Goal: Information Seeking & Learning: Learn about a topic

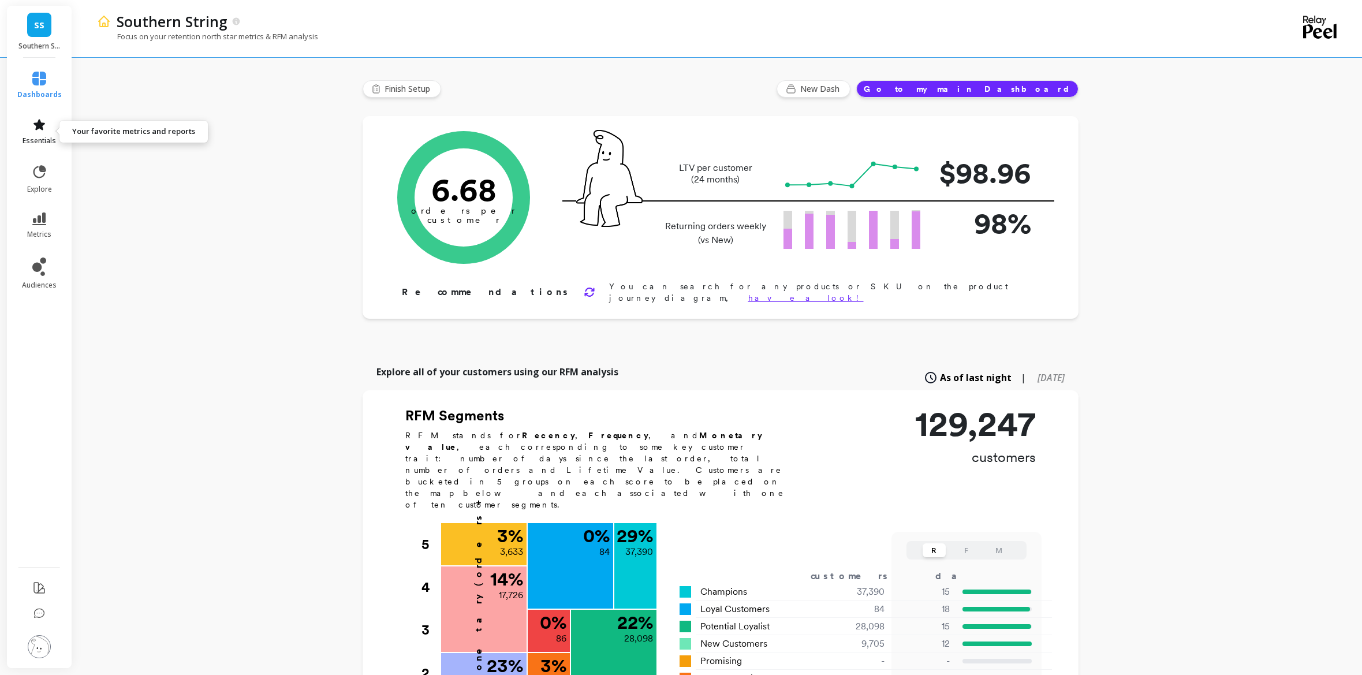
click at [40, 131] on icon at bounding box center [39, 125] width 14 height 14
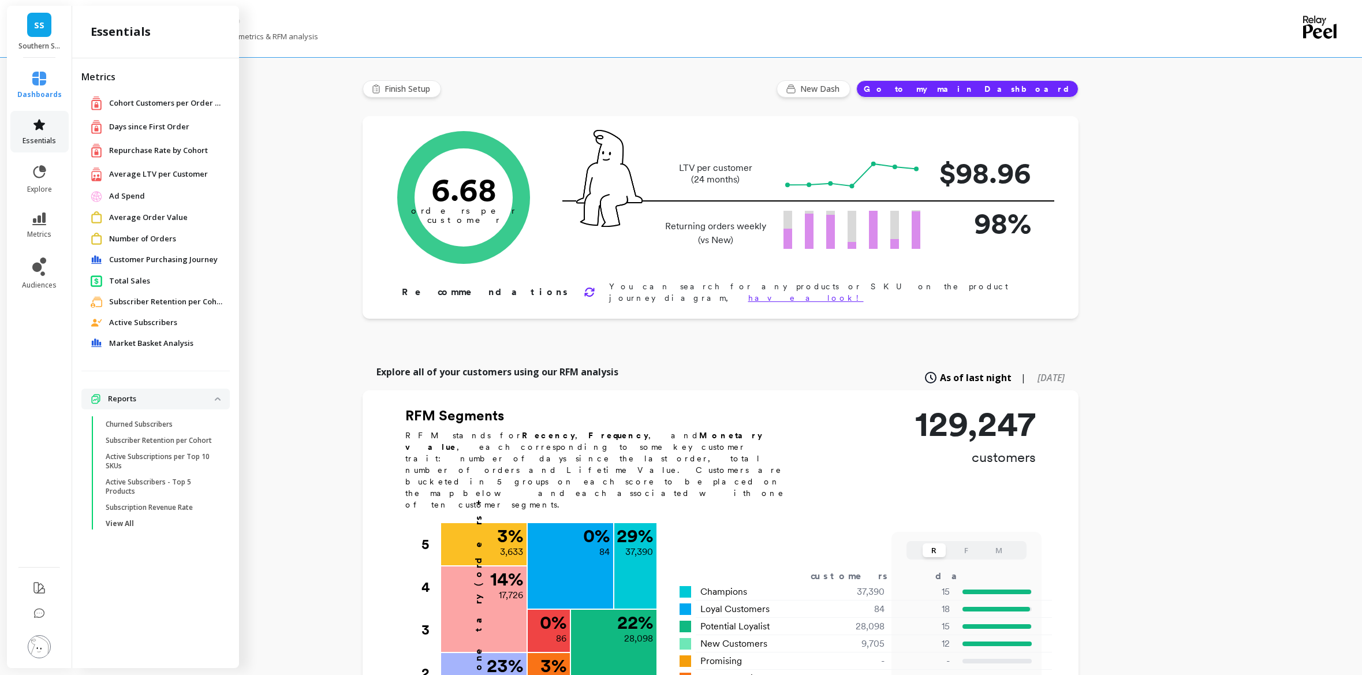
scroll to position [1, 0]
click at [40, 221] on icon at bounding box center [39, 218] width 14 height 13
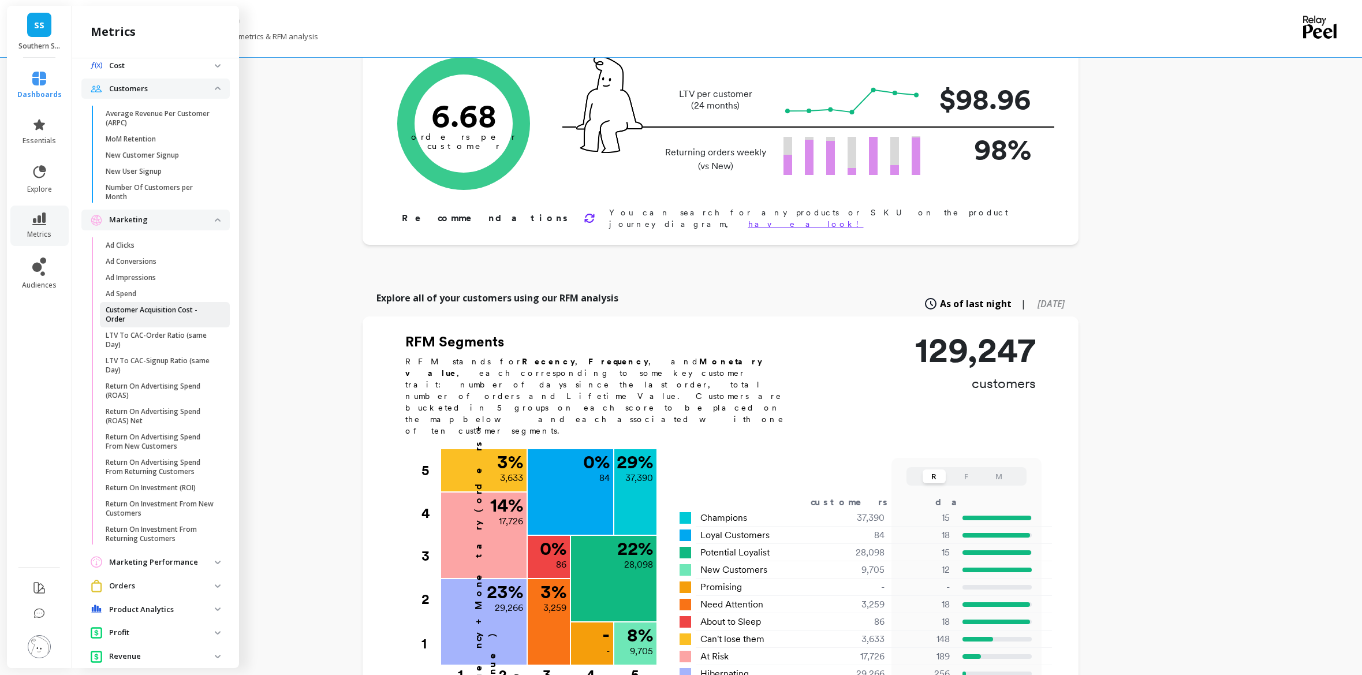
scroll to position [477, 0]
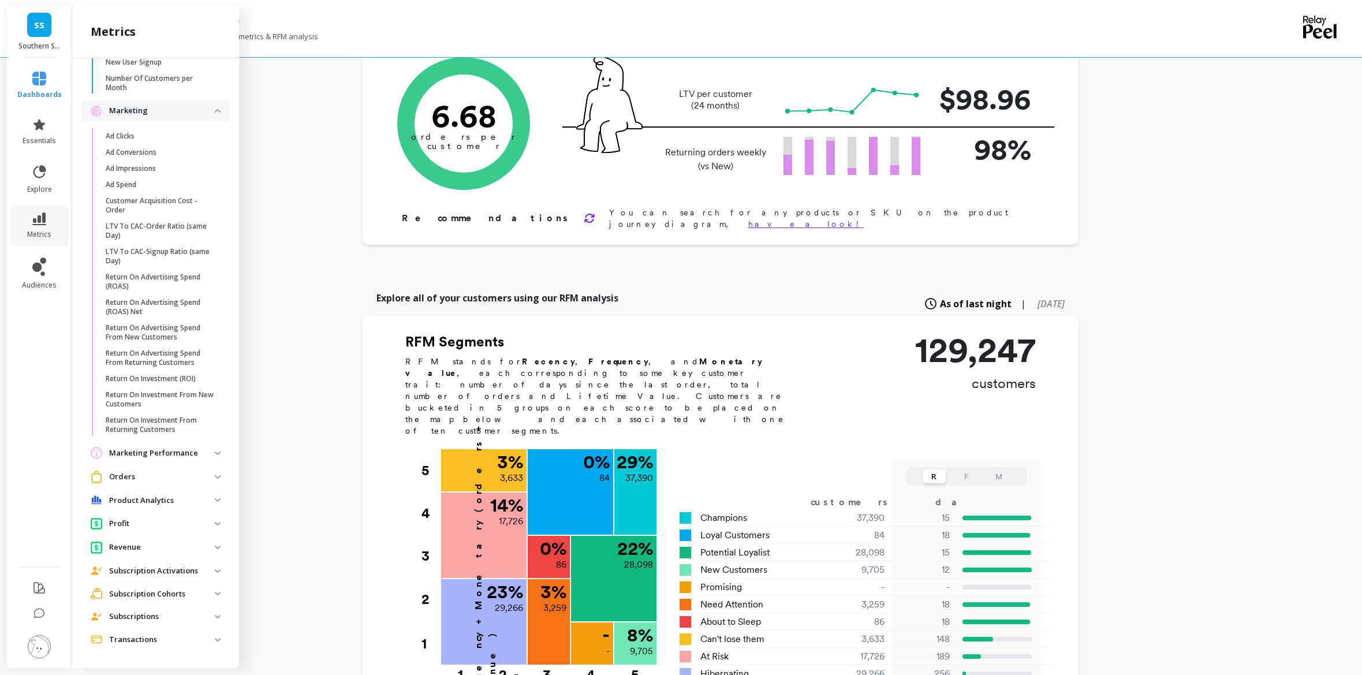
click at [206, 475] on p "Orders" at bounding box center [162, 477] width 106 height 12
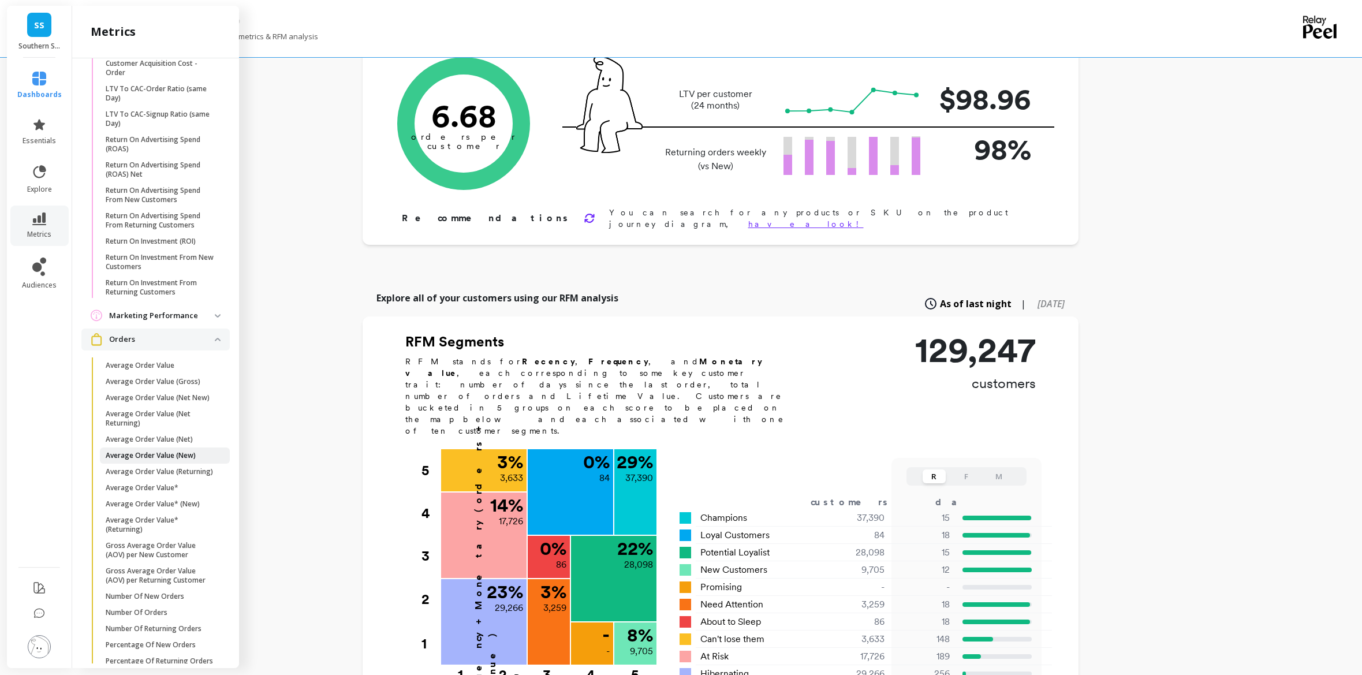
scroll to position [616, 0]
click at [177, 382] on p "Average Order Value (Gross)" at bounding box center [153, 380] width 95 height 9
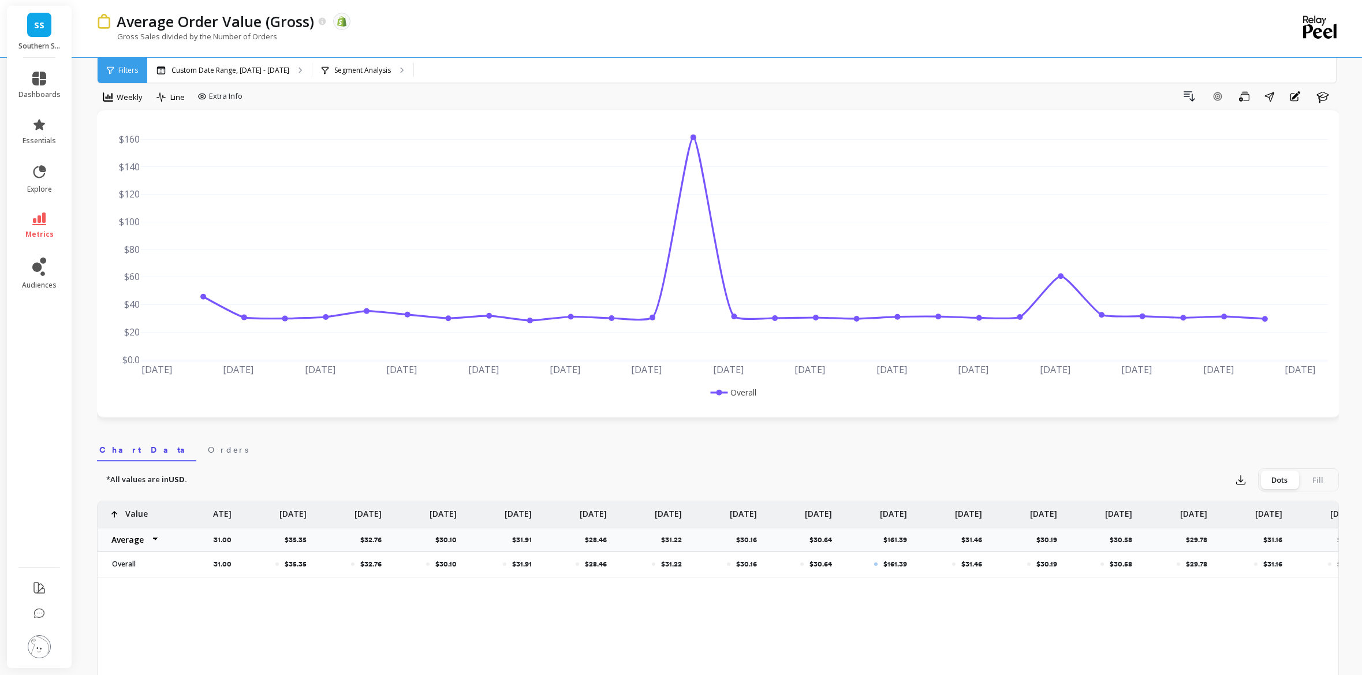
scroll to position [20, 0]
click at [32, 170] on icon at bounding box center [39, 172] width 16 height 16
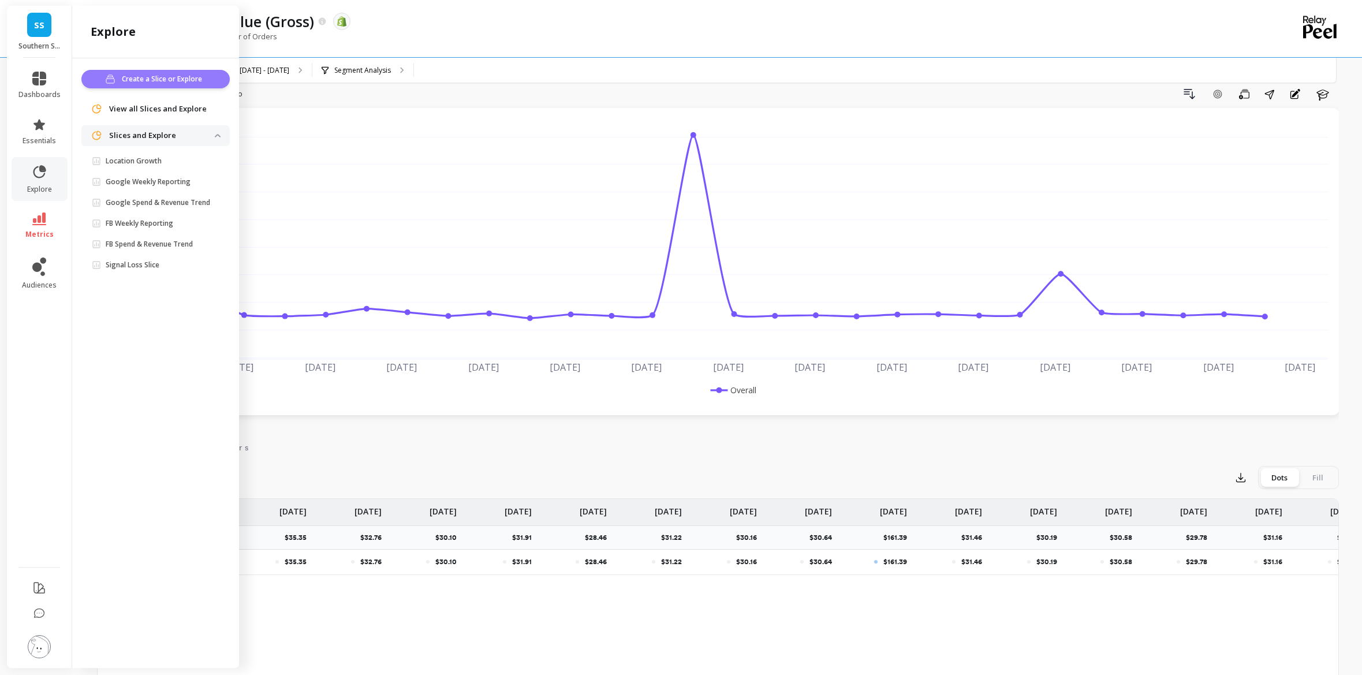
click at [183, 78] on span "Create a Slice or Explore" at bounding box center [164, 79] width 84 height 12
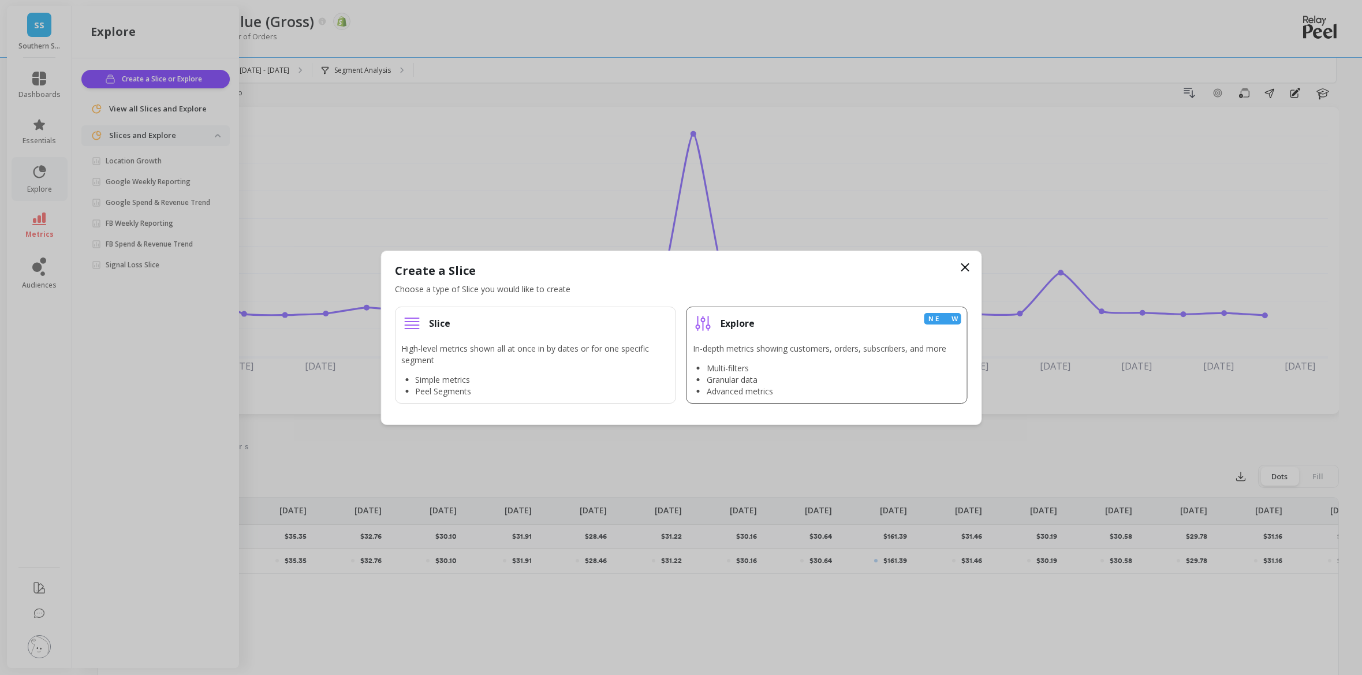
click at [749, 349] on p "In-depth metrics showing customers, orders, subscribers, and more" at bounding box center [819, 349] width 253 height 12
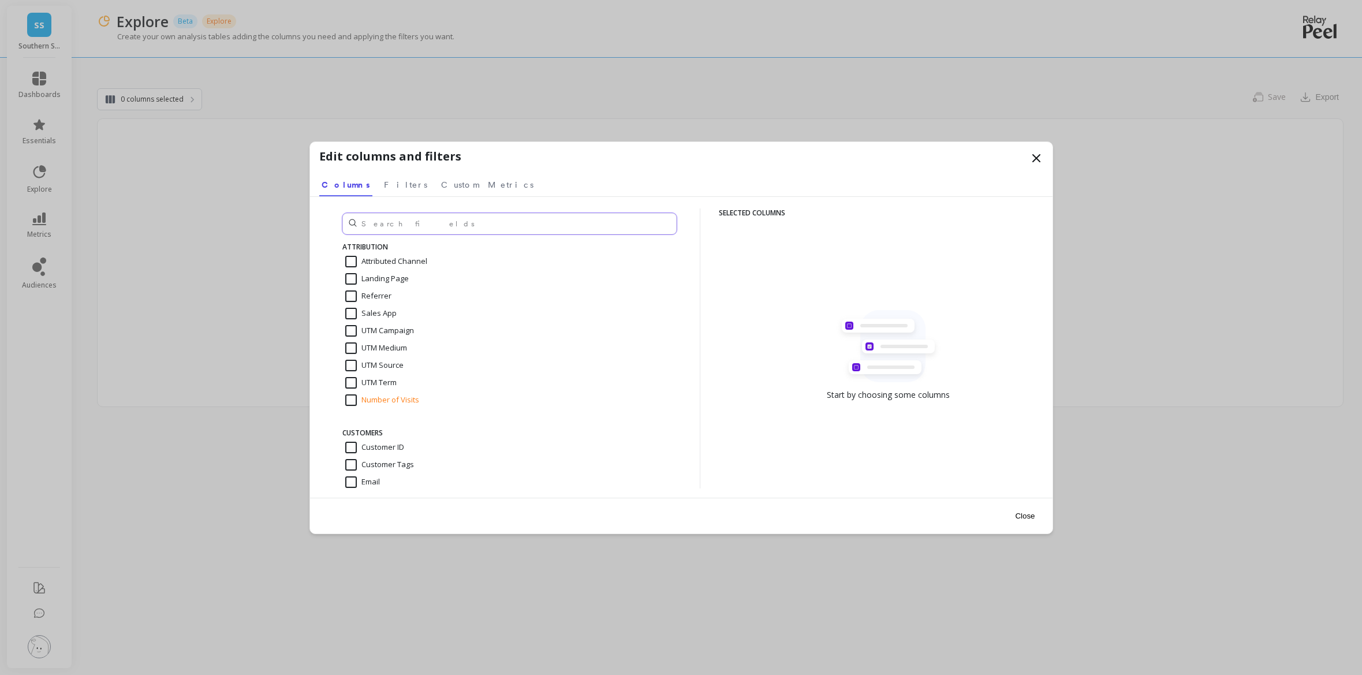
click at [410, 224] on input "text" at bounding box center [509, 223] width 334 height 21
click at [390, 325] on input "Order Month" at bounding box center [375, 326] width 61 height 12
checkbox input "true"
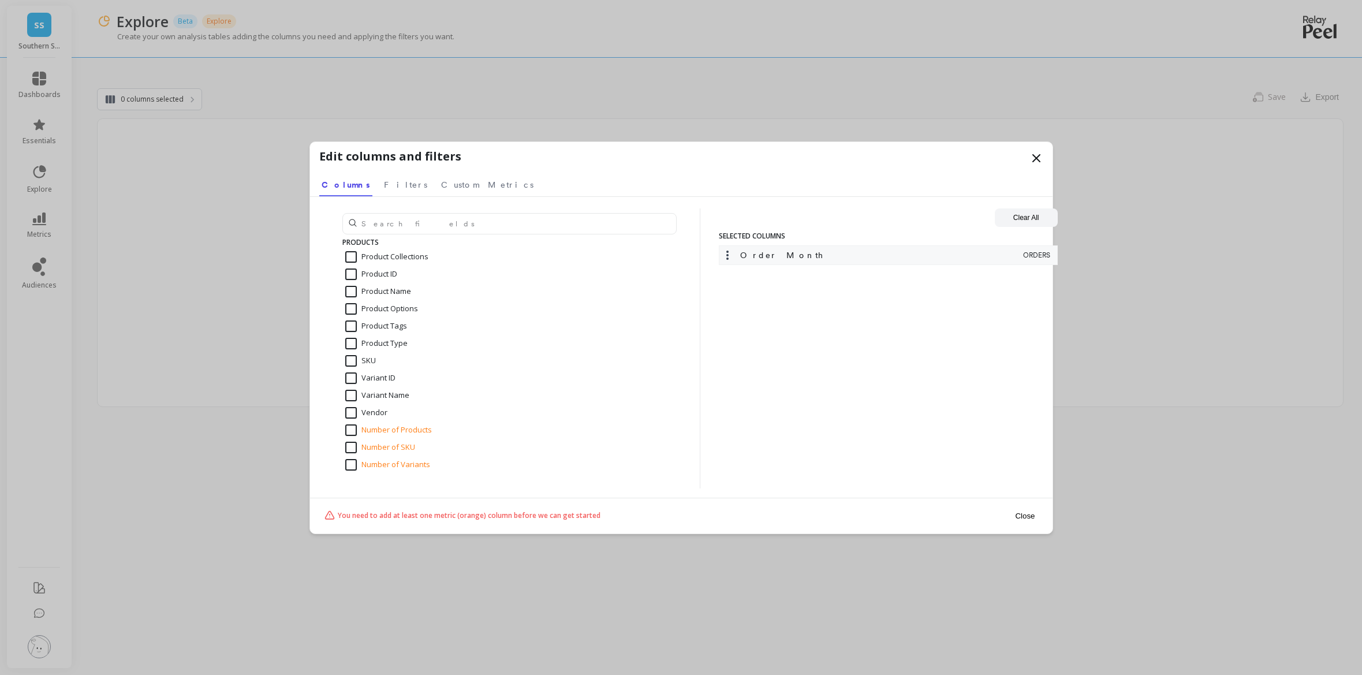
scroll to position [2013, 0]
click at [384, 375] on input "Variant ID" at bounding box center [370, 378] width 50 height 12
checkbox input "true"
click at [1027, 516] on button "Close" at bounding box center [1025, 516] width 27 height 26
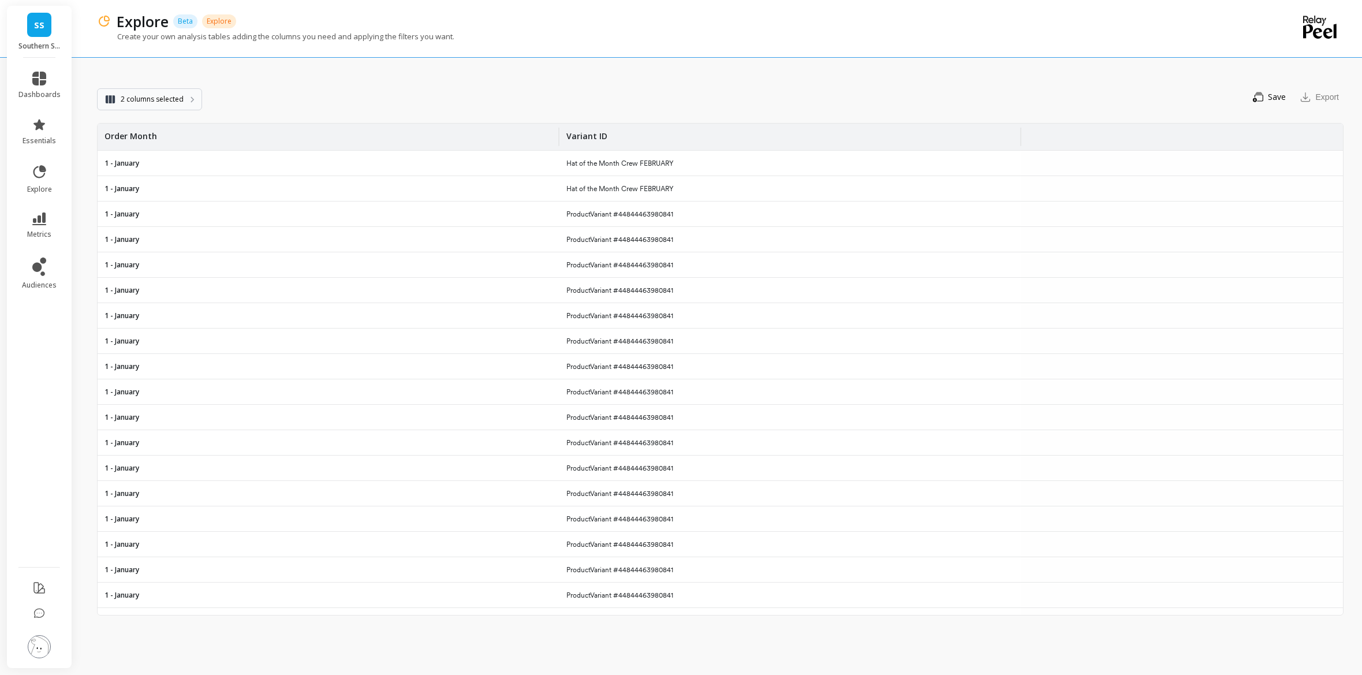
click at [183, 100] on button "2 columns selected" at bounding box center [149, 99] width 105 height 22
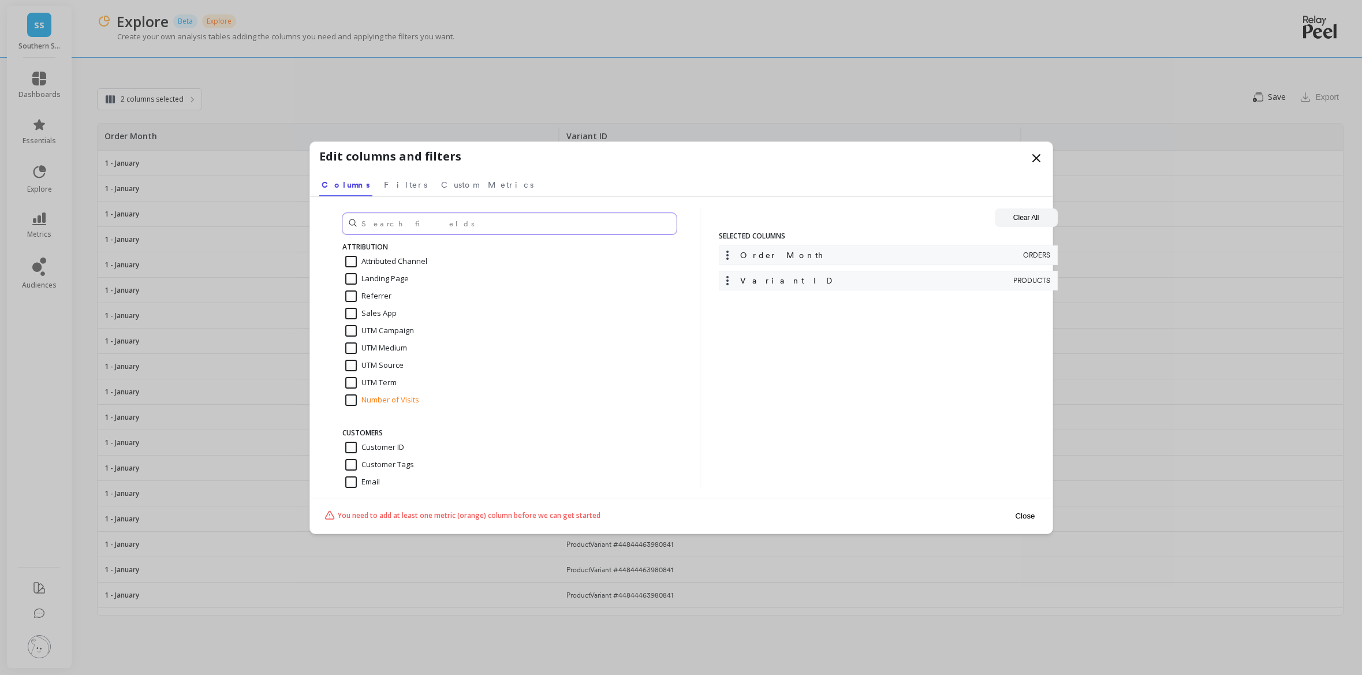
click at [427, 221] on input "text" at bounding box center [509, 223] width 334 height 21
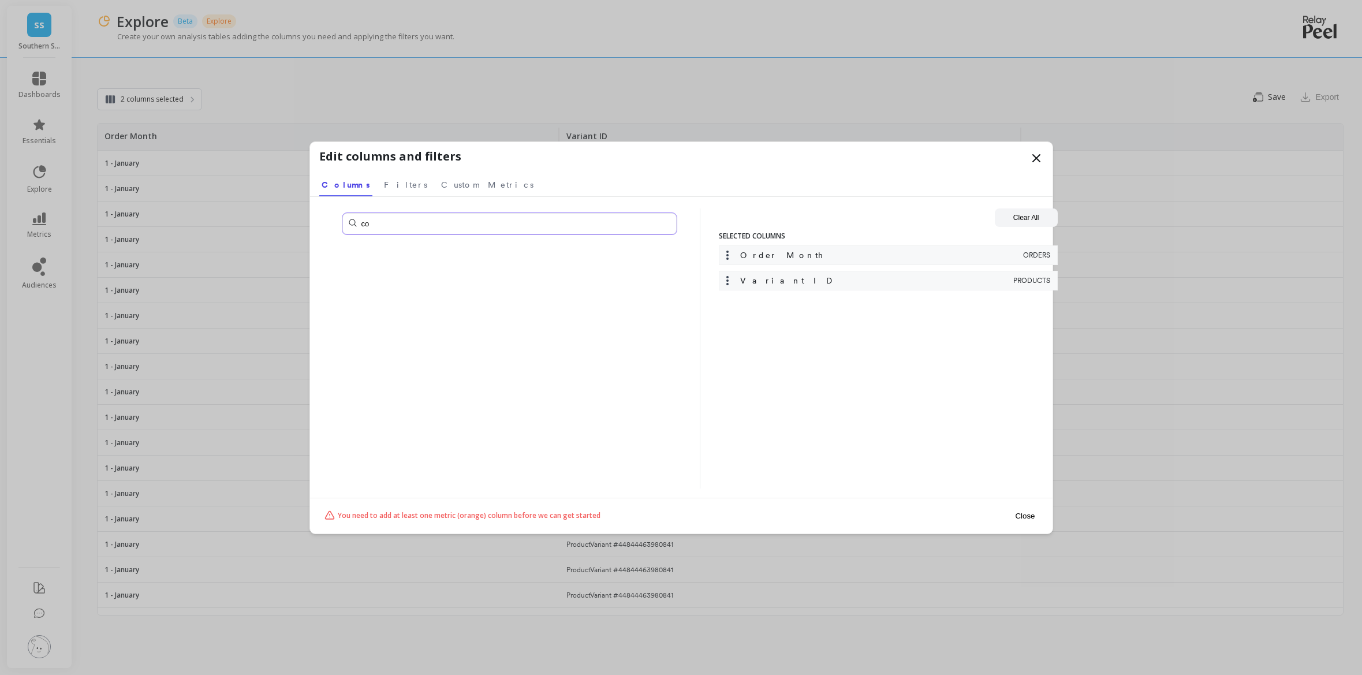
type input "c"
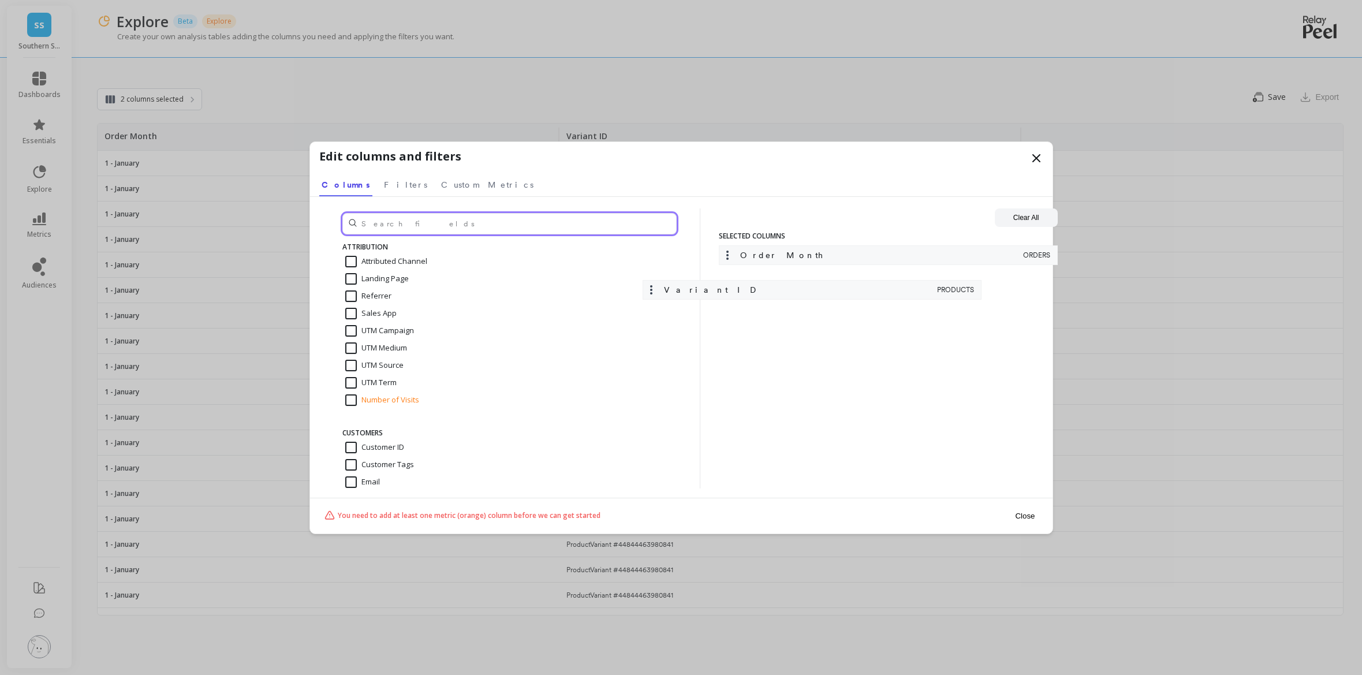
drag, startPoint x: 730, startPoint y: 283, endPoint x: 208, endPoint y: 326, distance: 524.3
click at [208, 326] on div "Edit columns and filters Select a tab Columns Filters Custom Metrics Columns Fi…" at bounding box center [681, 337] width 1362 height 675
click at [860, 271] on div "Variant ID PRODUCTS" at bounding box center [888, 281] width 339 height 20
click at [857, 282] on div "Variant ID" at bounding box center [866, 281] width 289 height 12
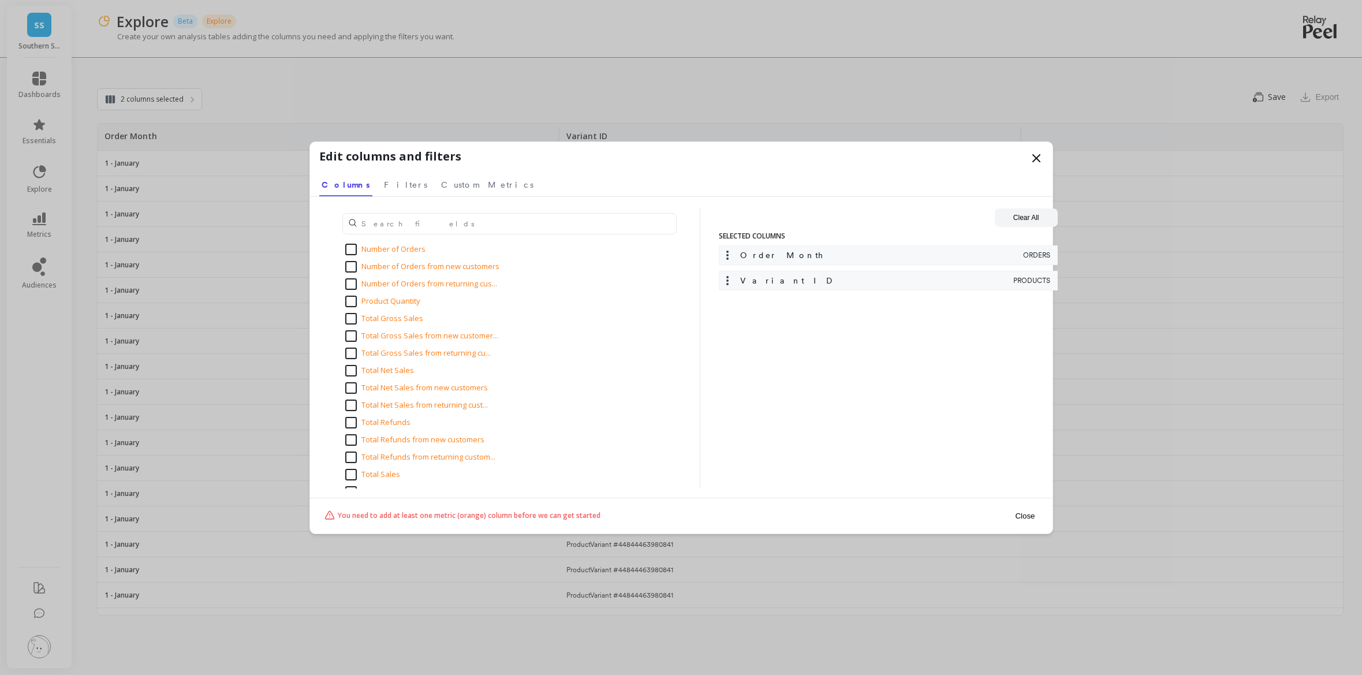
scroll to position [1607, 0]
click at [351, 317] on input "Total Gross Sales" at bounding box center [384, 321] width 78 height 12
checkbox input "true"
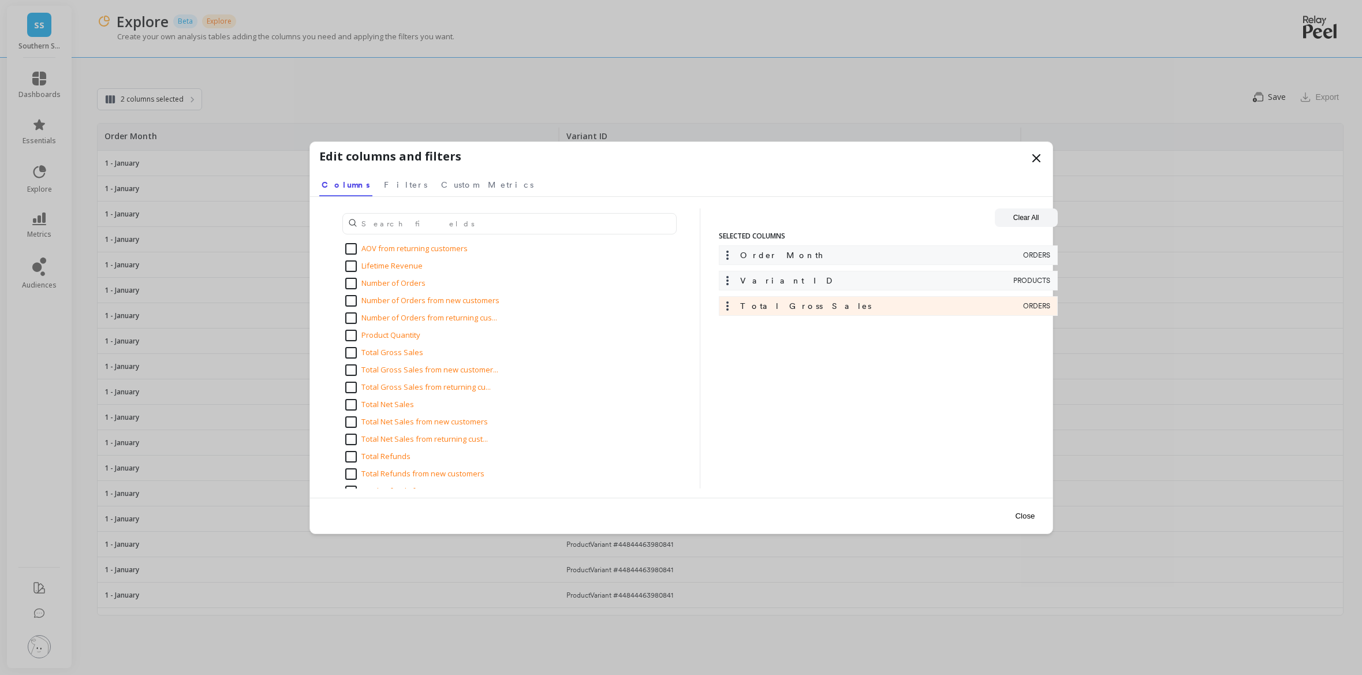
scroll to position [1536, 0]
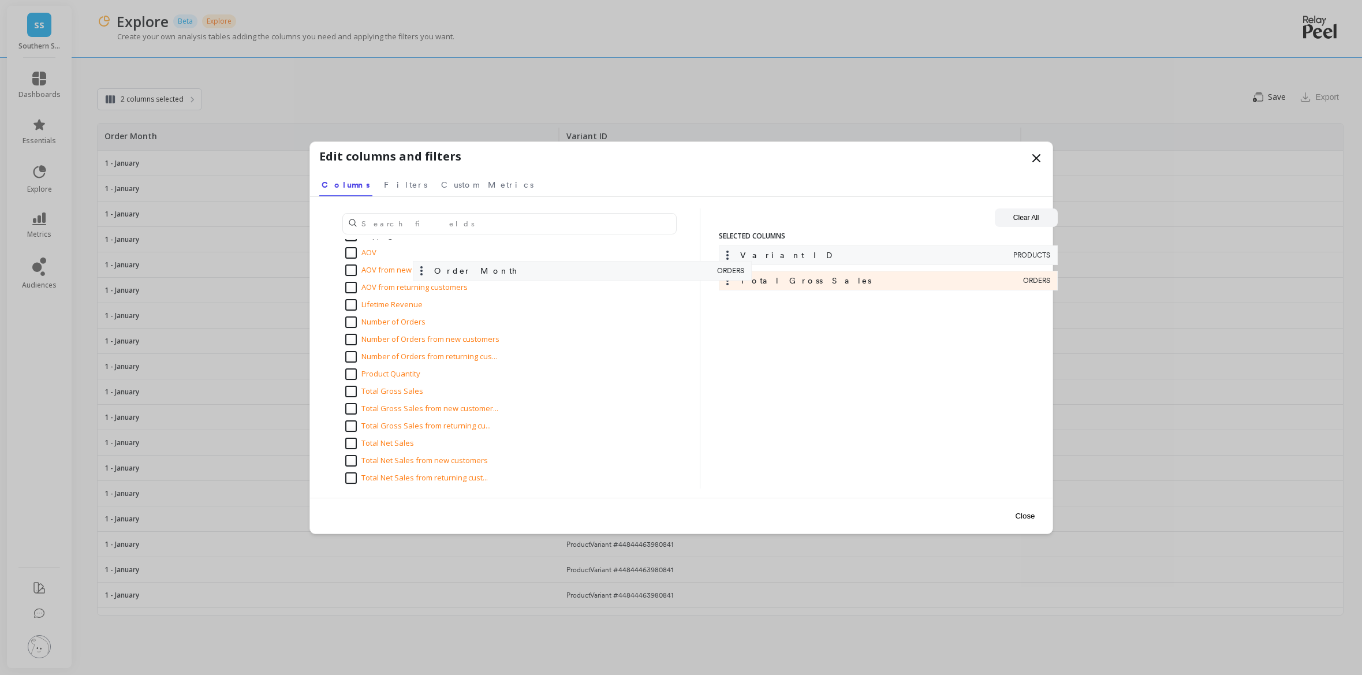
drag, startPoint x: 780, startPoint y: 259, endPoint x: 413, endPoint y: 275, distance: 367.5
click at [414, 275] on div "ATTRIBUTION Attributed Channel Landing Page Referrer Sales App UTM Campaign UTM…" at bounding box center [681, 348] width 724 height 280
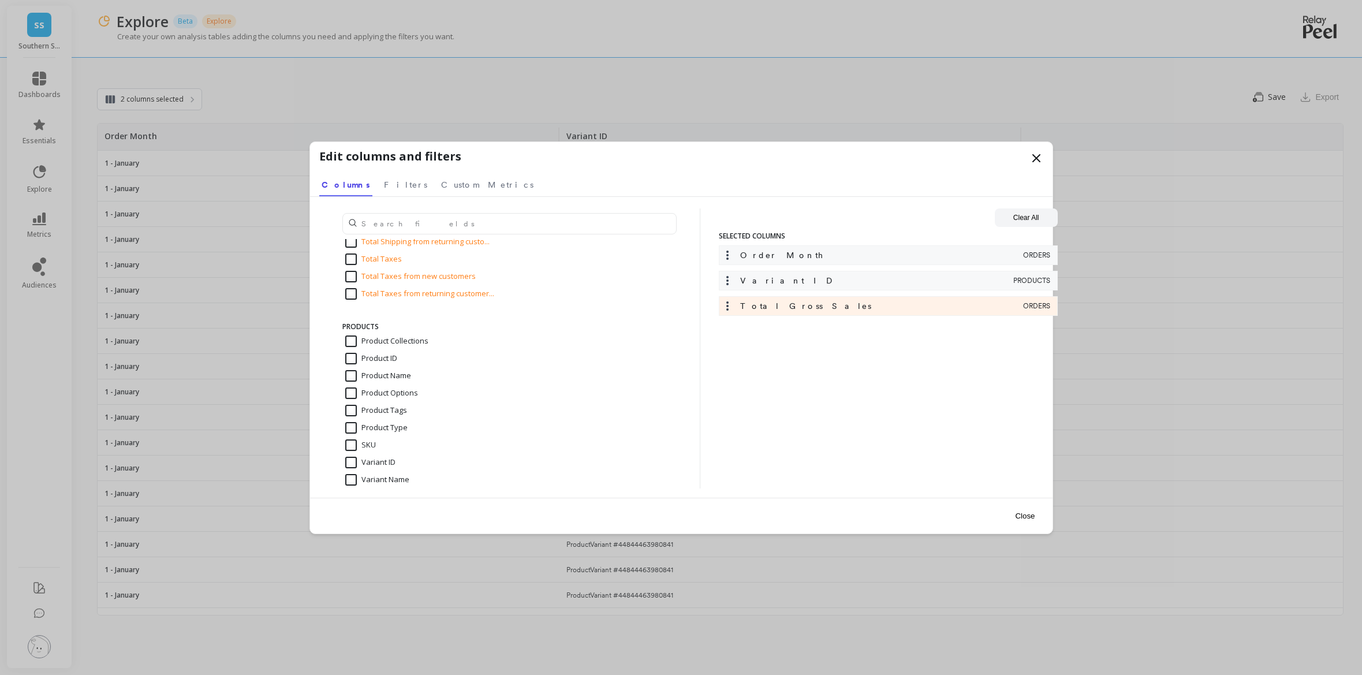
scroll to position [1925, 0]
click at [368, 483] on input "Variant Name" at bounding box center [377, 483] width 64 height 12
checkbox input "true"
click at [360, 467] on input "Variant ID" at bounding box center [370, 466] width 50 height 12
checkbox input "false"
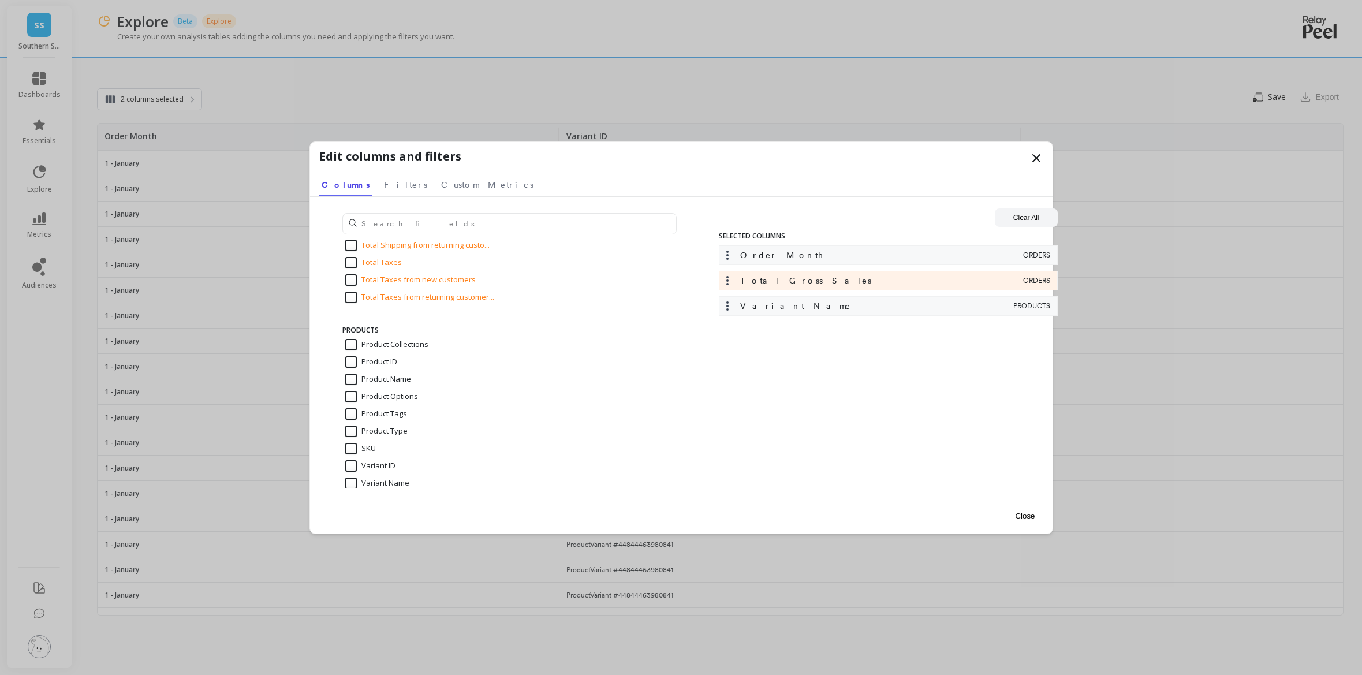
click at [1028, 516] on button "Close" at bounding box center [1025, 516] width 27 height 26
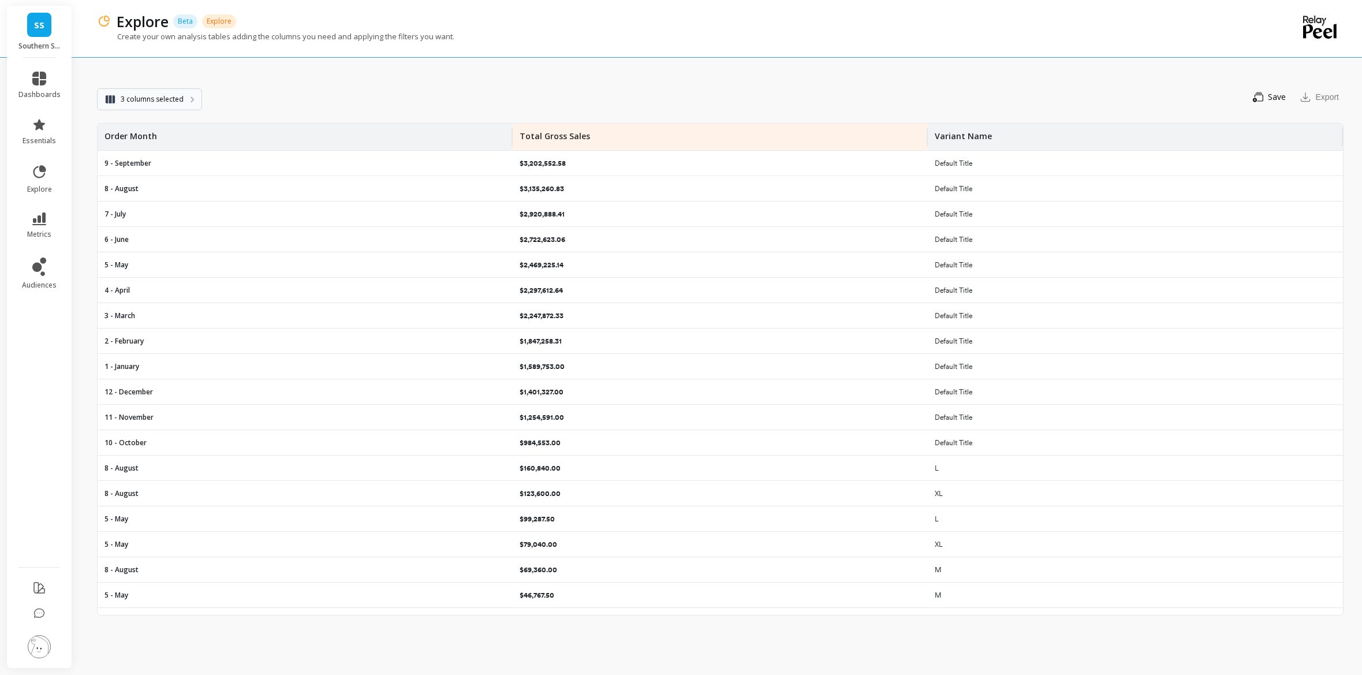
click at [154, 98] on span "3 columns selected" at bounding box center [152, 100] width 63 height 12
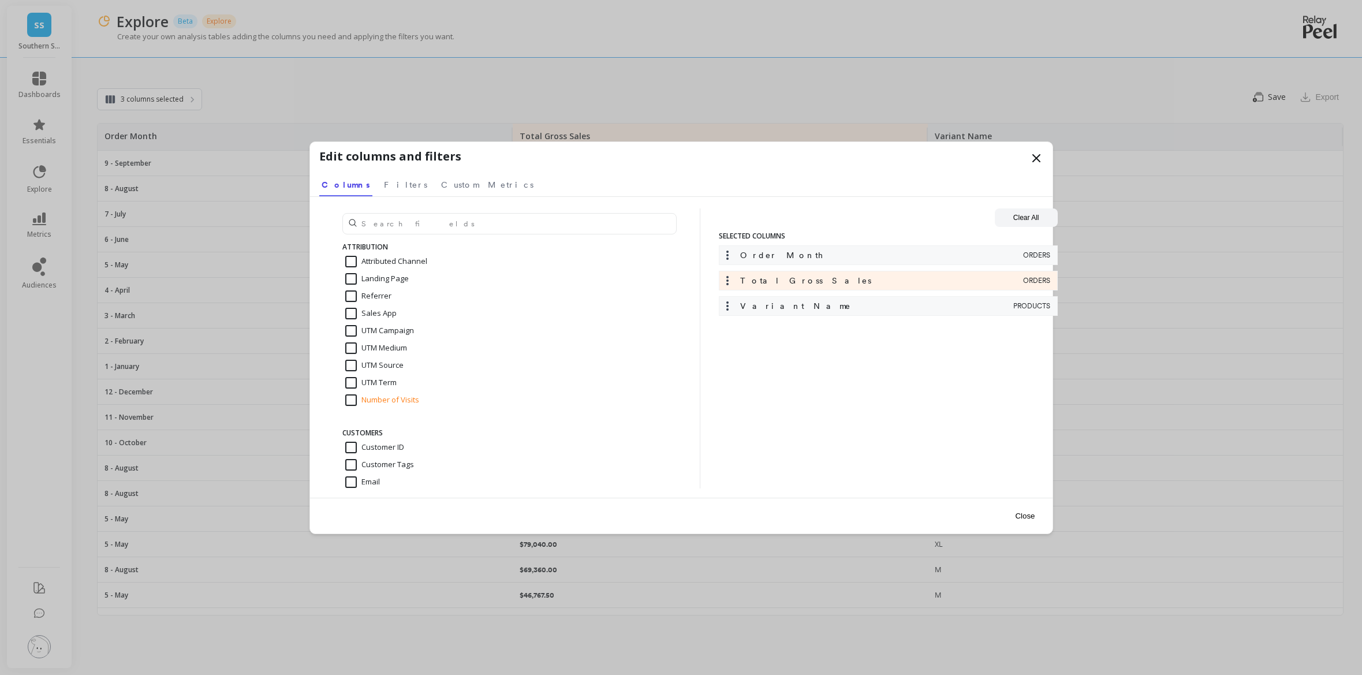
click at [1028, 214] on button "Clear All" at bounding box center [1026, 217] width 63 height 18
checkbox input "false"
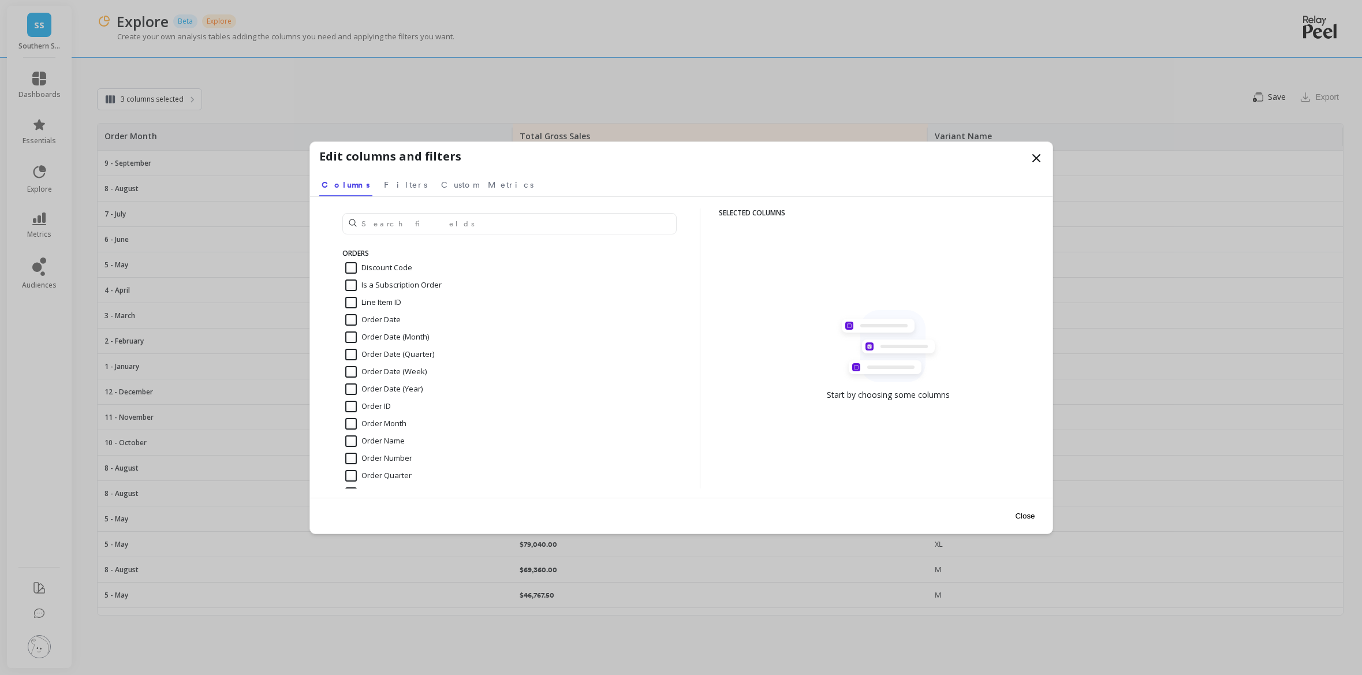
scroll to position [1156, 0]
click at [1022, 517] on button "Close" at bounding box center [1025, 516] width 27 height 26
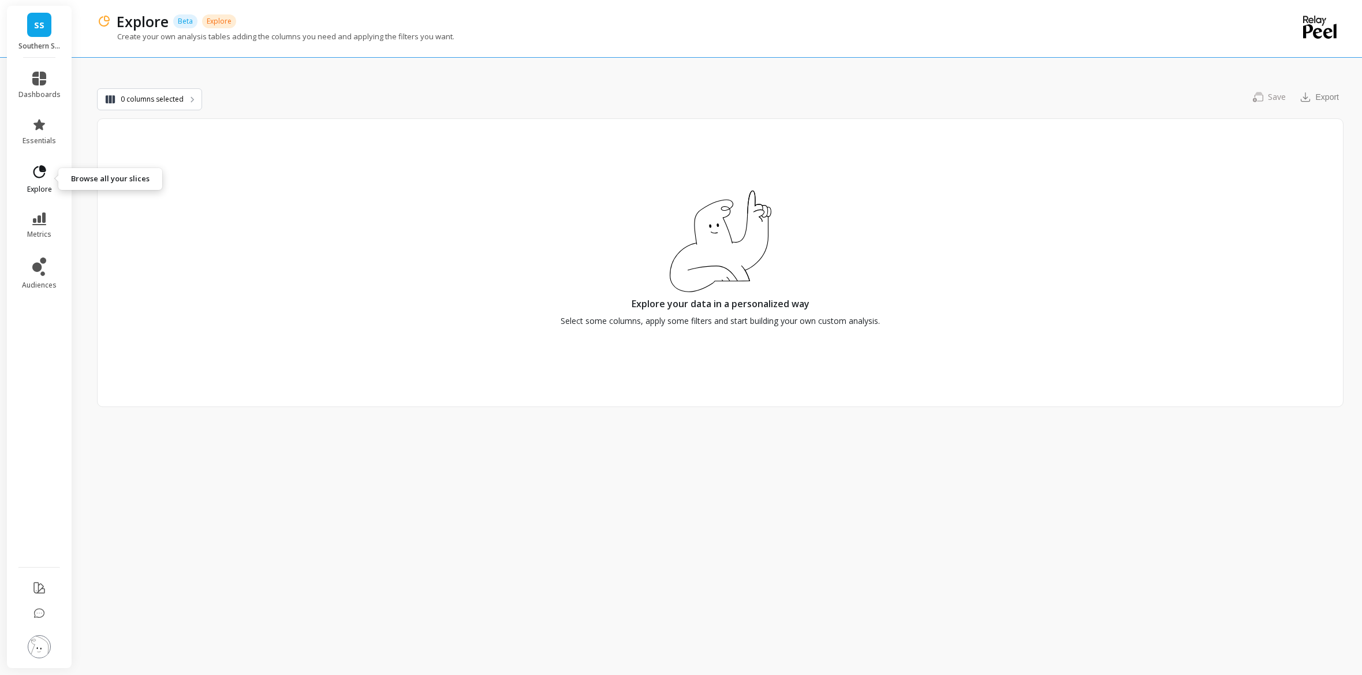
click at [34, 176] on icon at bounding box center [39, 172] width 16 height 16
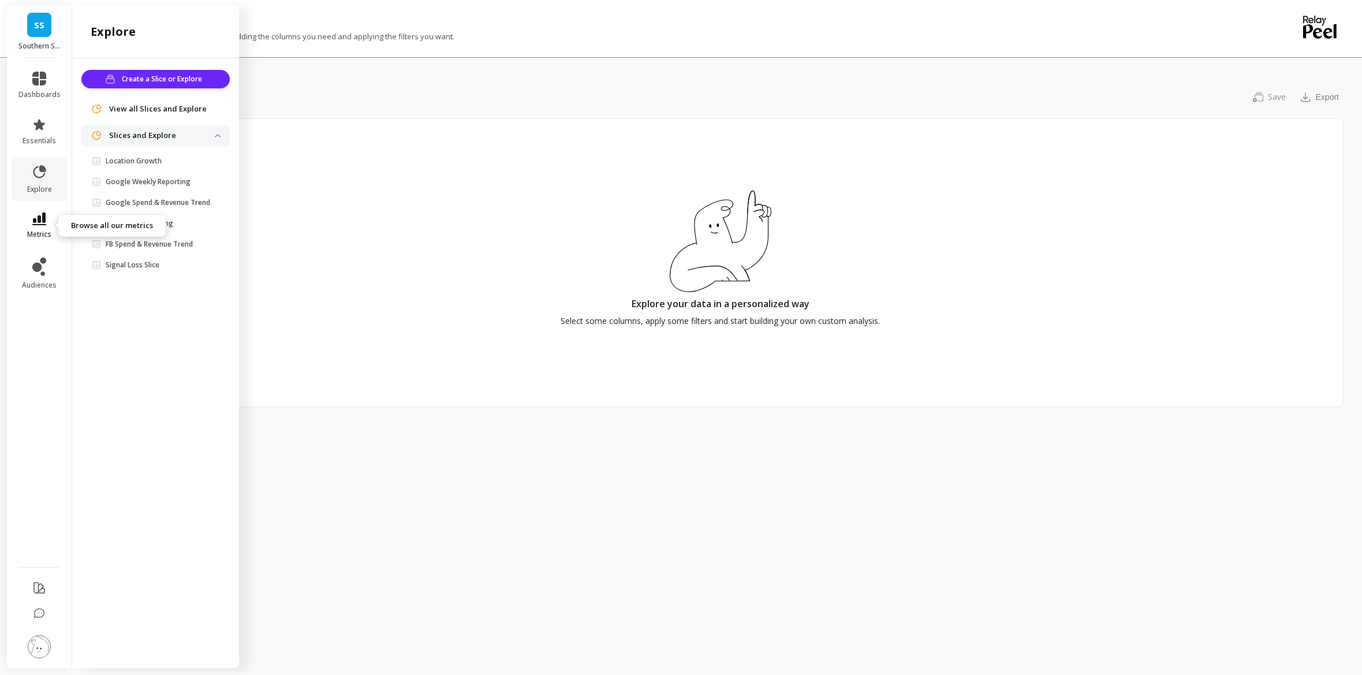
click at [39, 221] on icon at bounding box center [39, 218] width 14 height 13
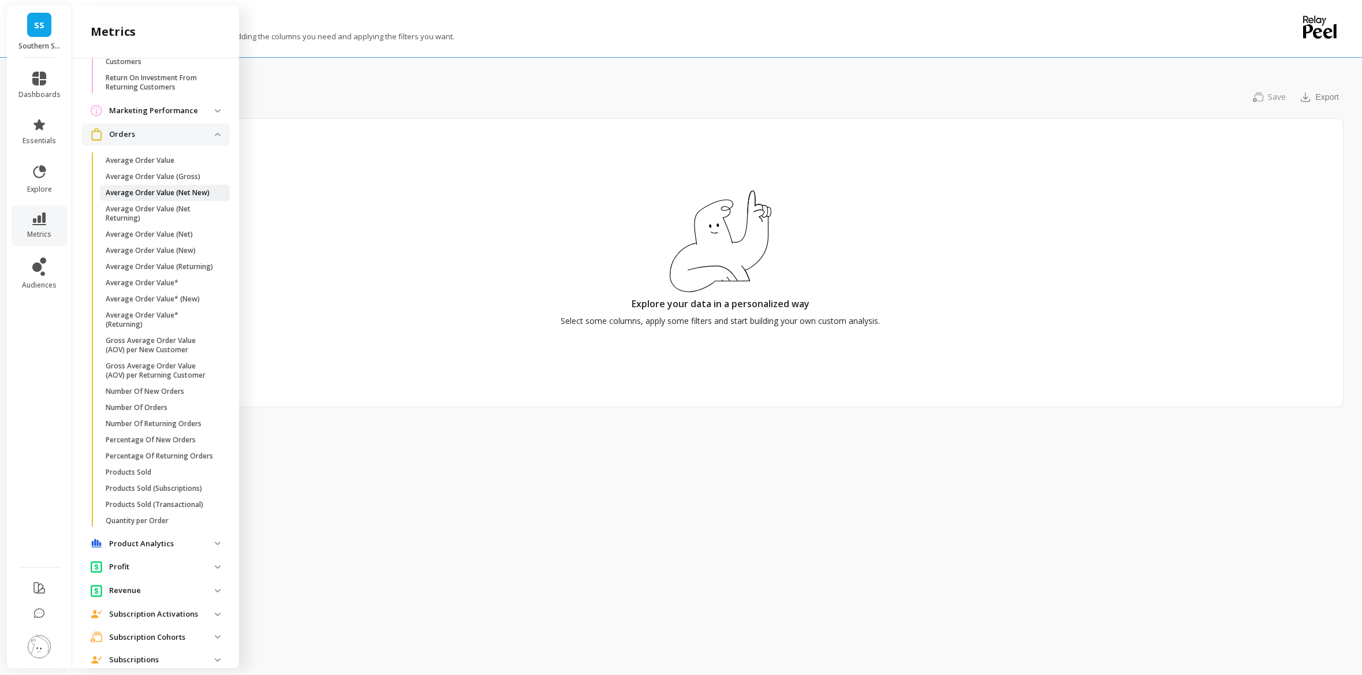
scroll to position [863, 0]
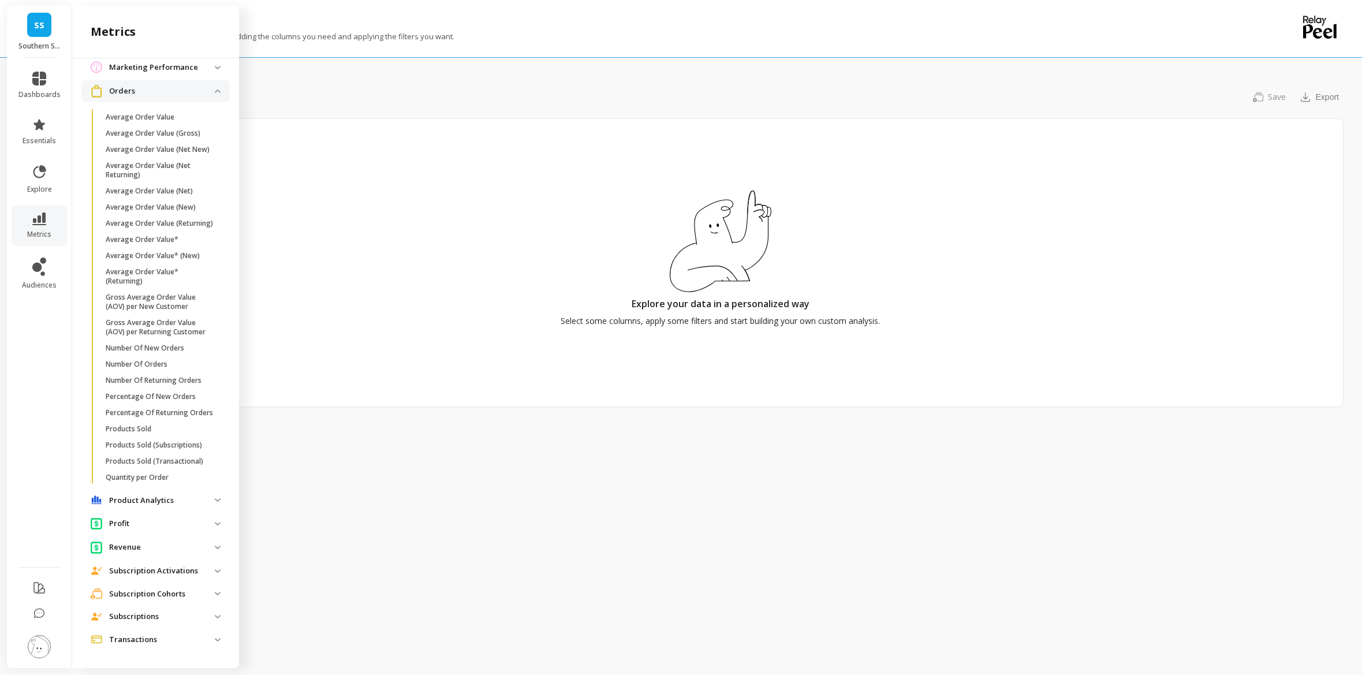
click at [174, 615] on p "Subscriptions" at bounding box center [162, 617] width 106 height 12
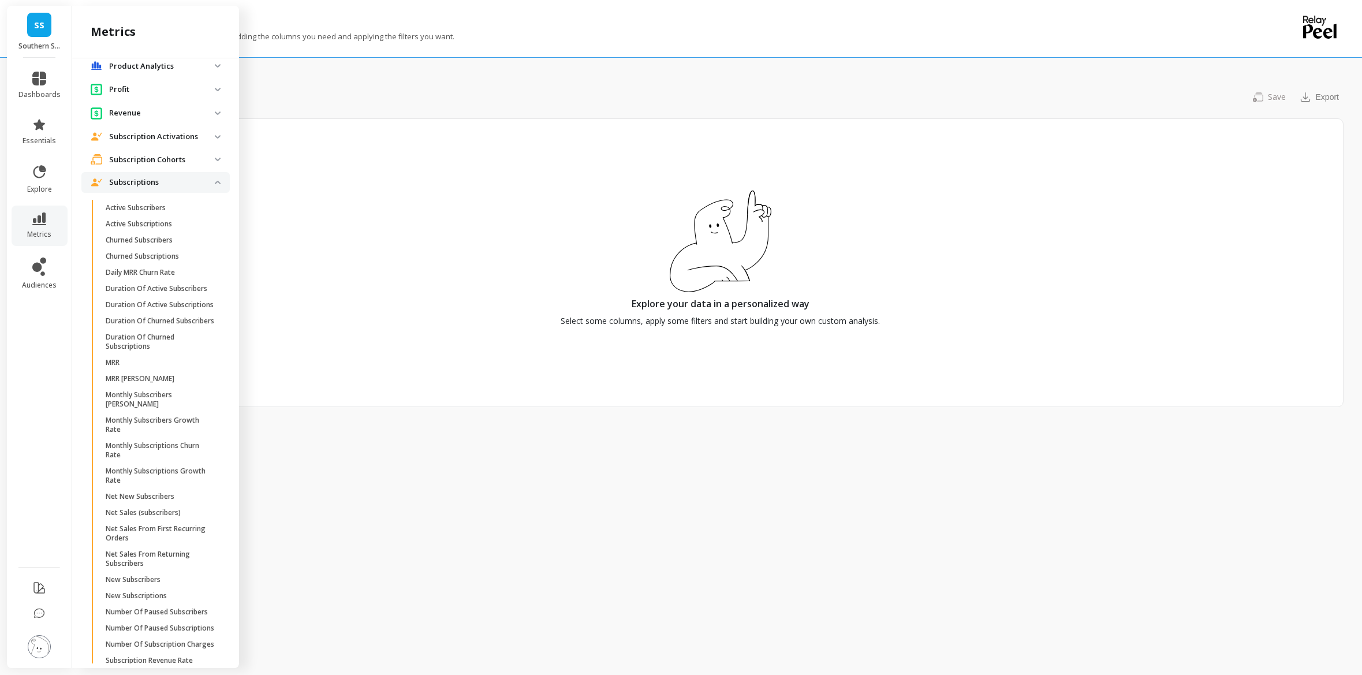
scroll to position [1367, 0]
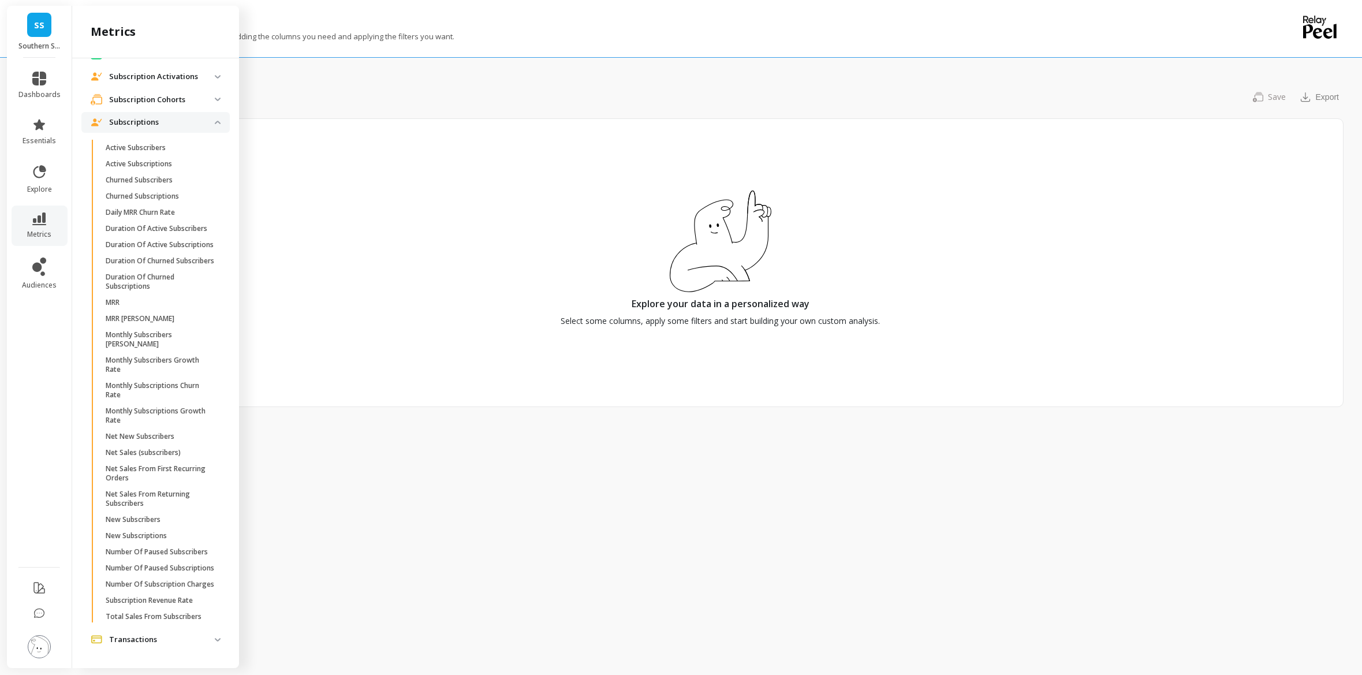
click at [167, 634] on p "Transactions" at bounding box center [162, 640] width 106 height 12
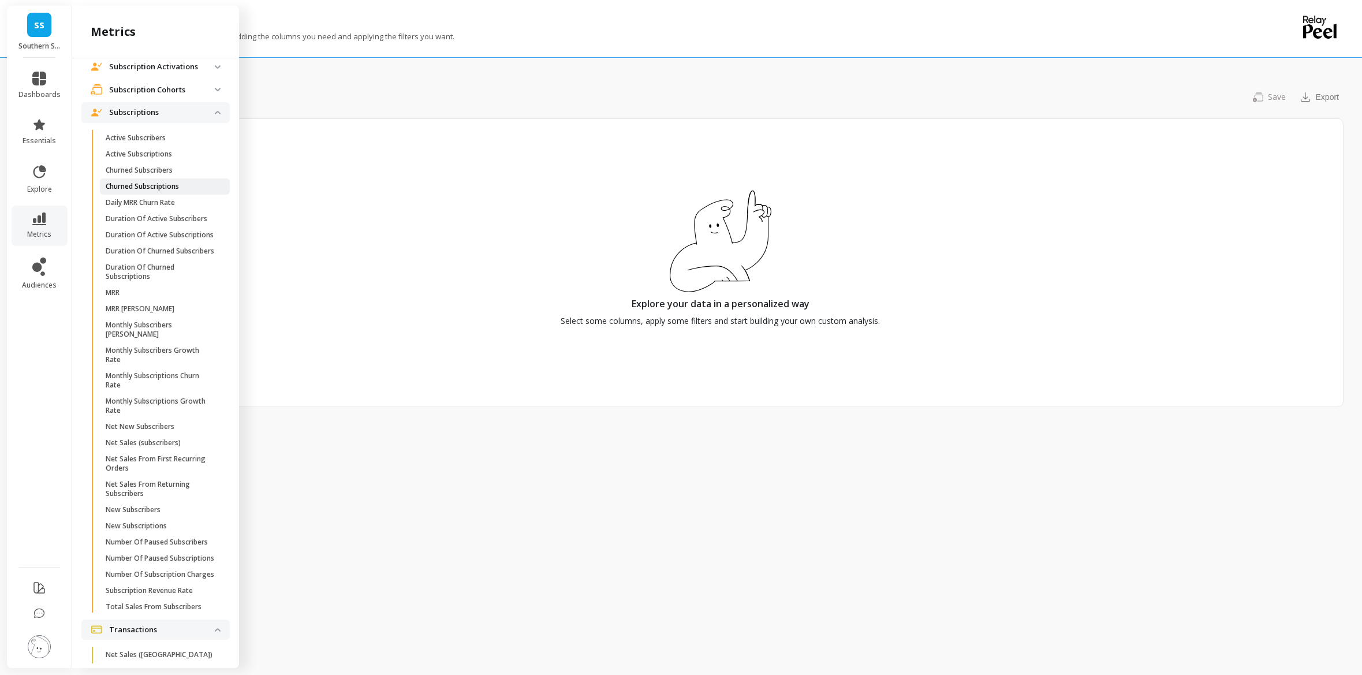
scroll to position [1360, 0]
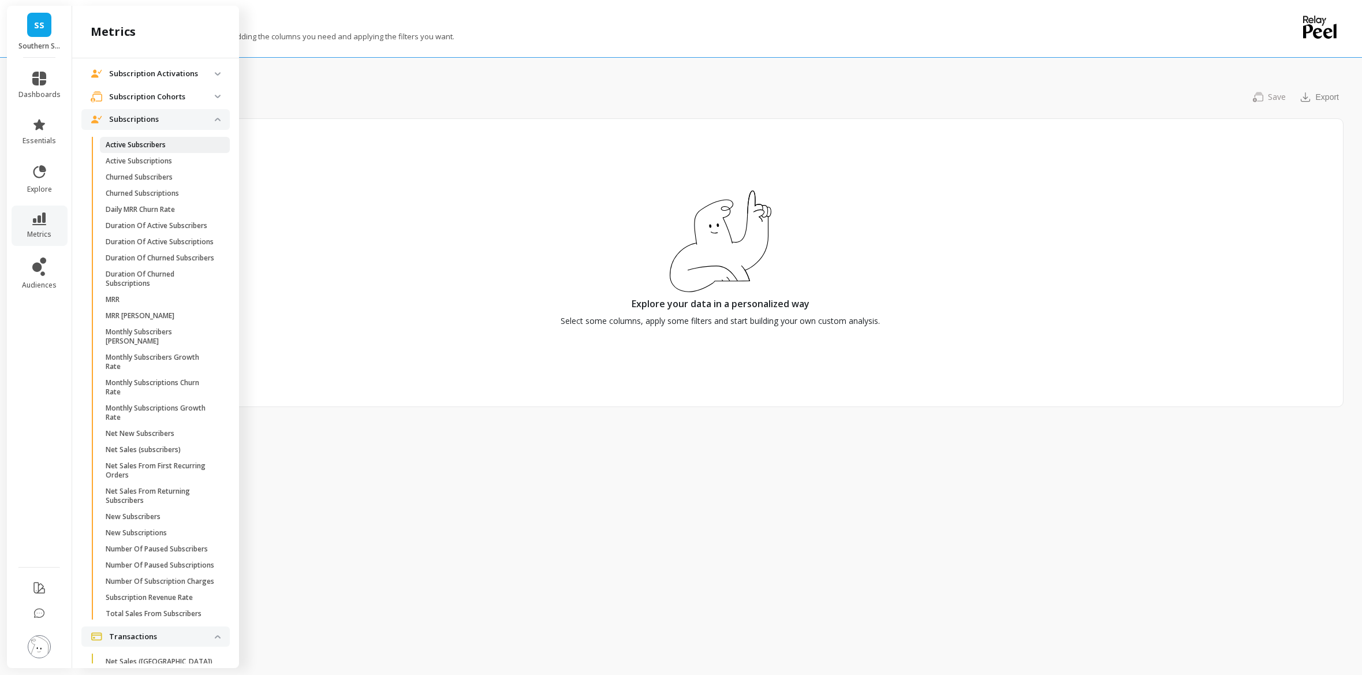
click at [140, 140] on p "Active Subscribers" at bounding box center [136, 144] width 60 height 9
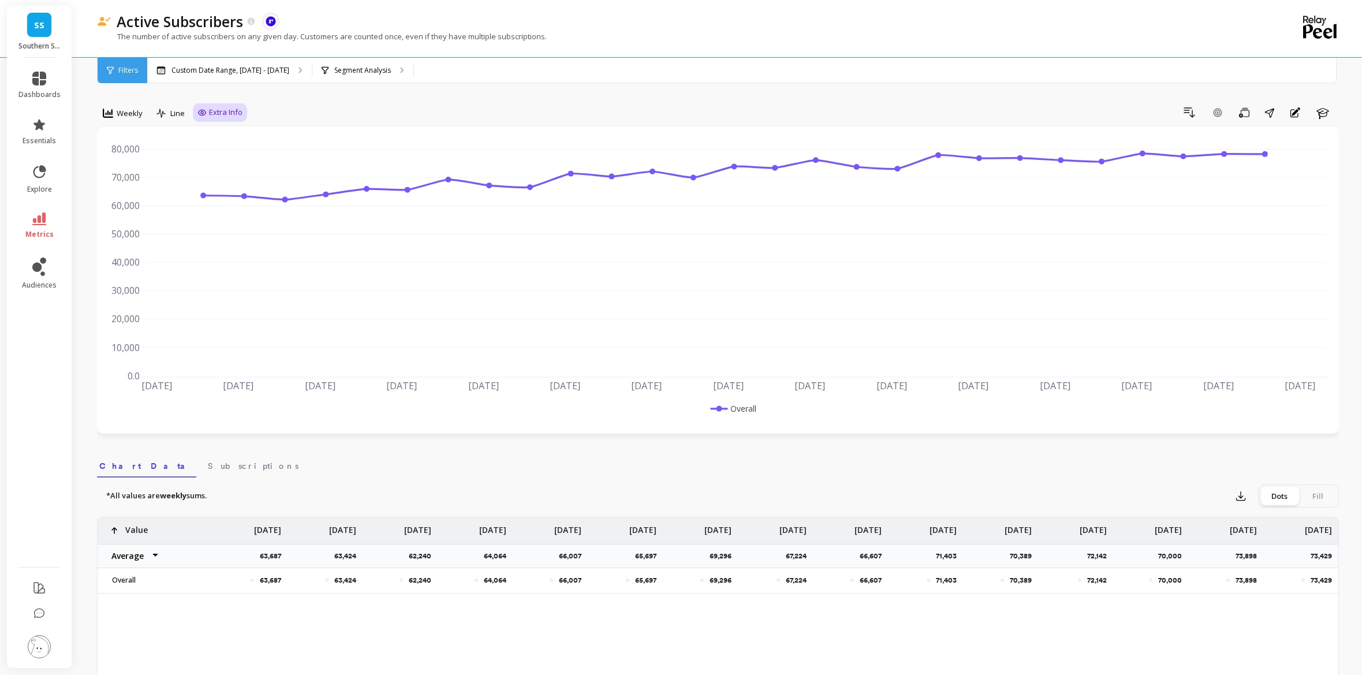
click at [222, 110] on span "Extra Info" at bounding box center [225, 113] width 33 height 12
click at [230, 180] on input "Values" at bounding box center [223, 180] width 40 height 12
checkbox input "false"
click at [299, 95] on div "Weekly Line Extra Info Hide Goals from chart Goals Hide Annotations from chart …" at bounding box center [718, 661] width 1242 height 1231
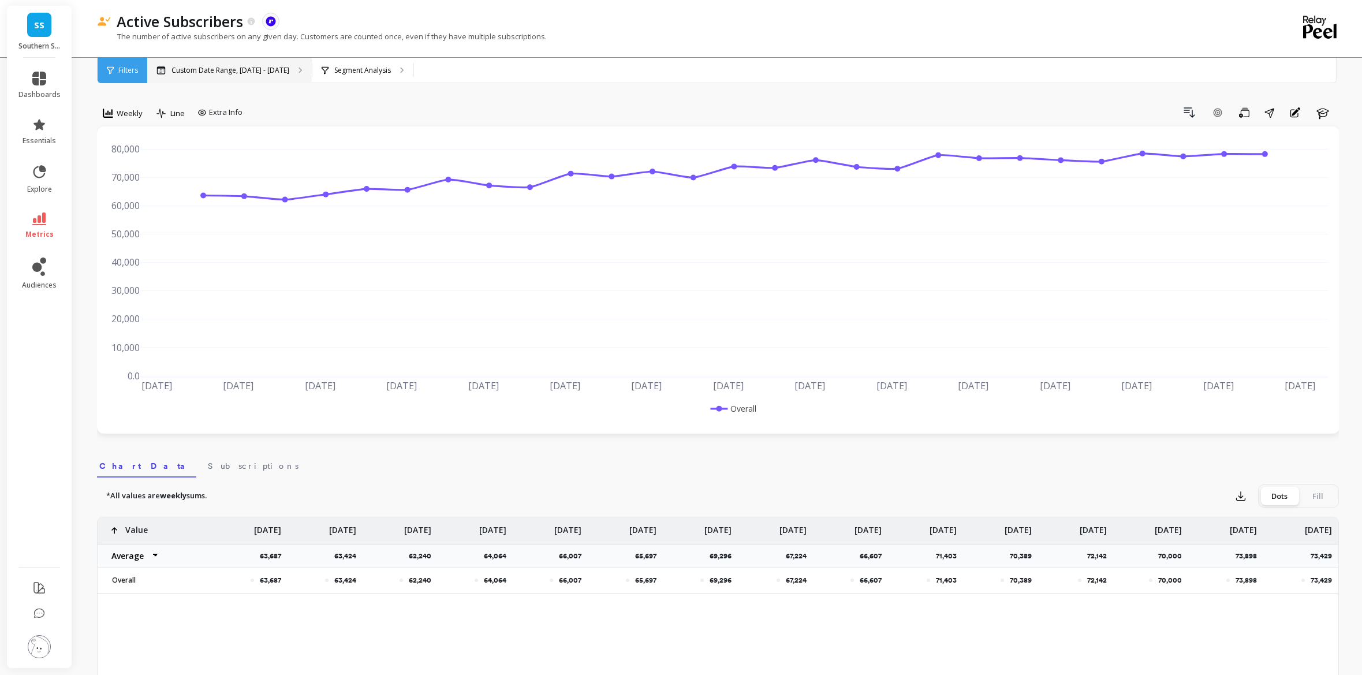
click at [274, 70] on p "Custom Date Range, [DATE] - [DATE]" at bounding box center [230, 70] width 118 height 9
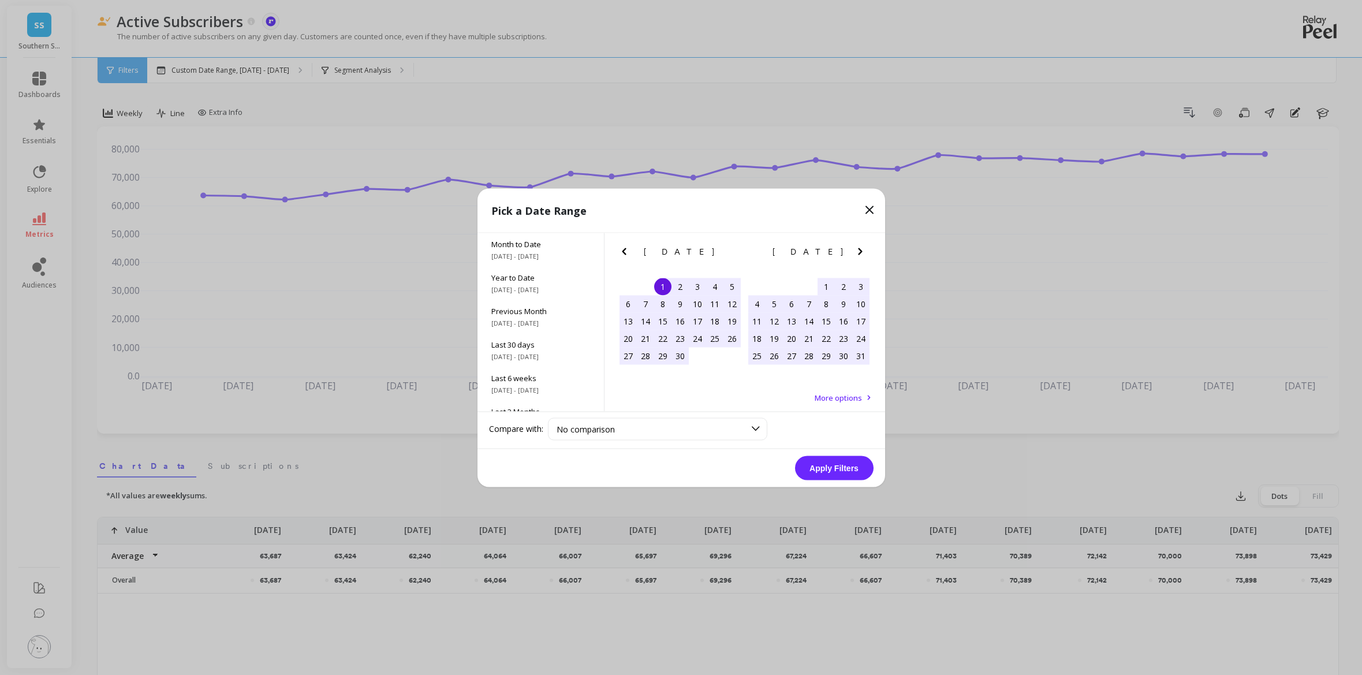
click at [837, 393] on span "More options" at bounding box center [838, 397] width 47 height 10
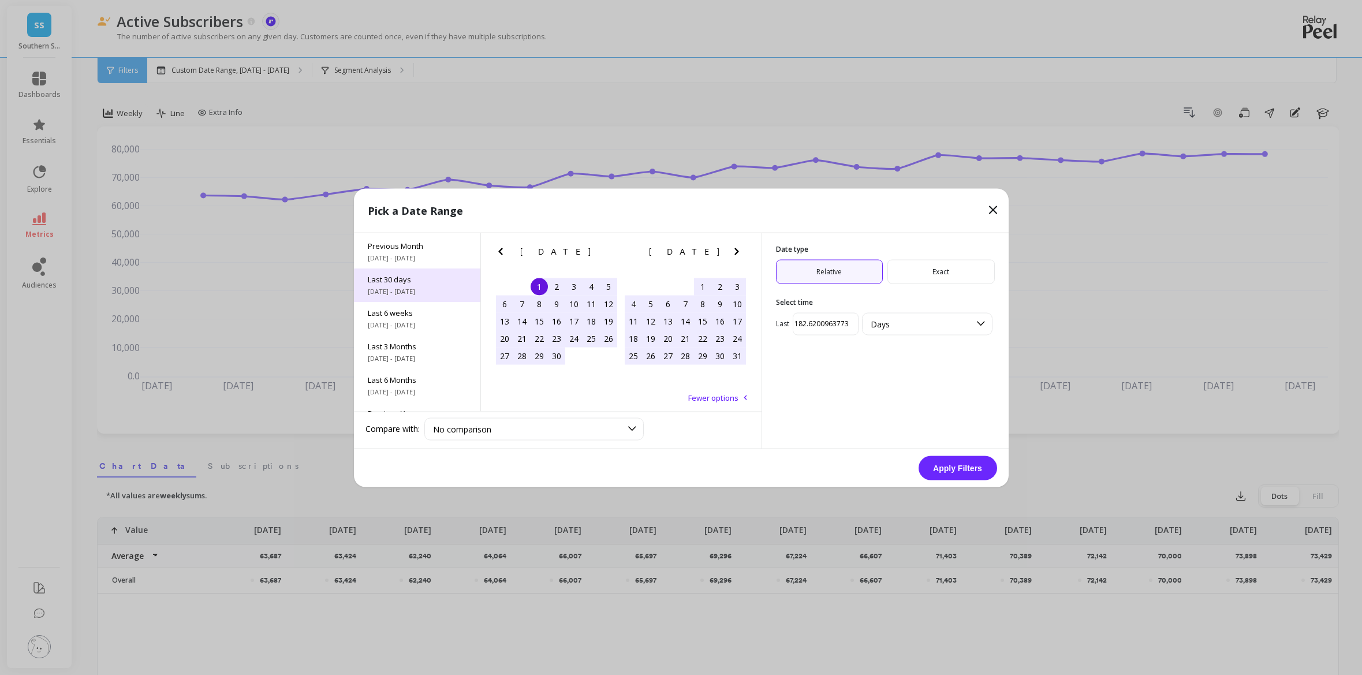
scroll to position [9, 0]
click at [409, 281] on span "1/1/2025 - 10/1/2025" at bounding box center [417, 279] width 99 height 9
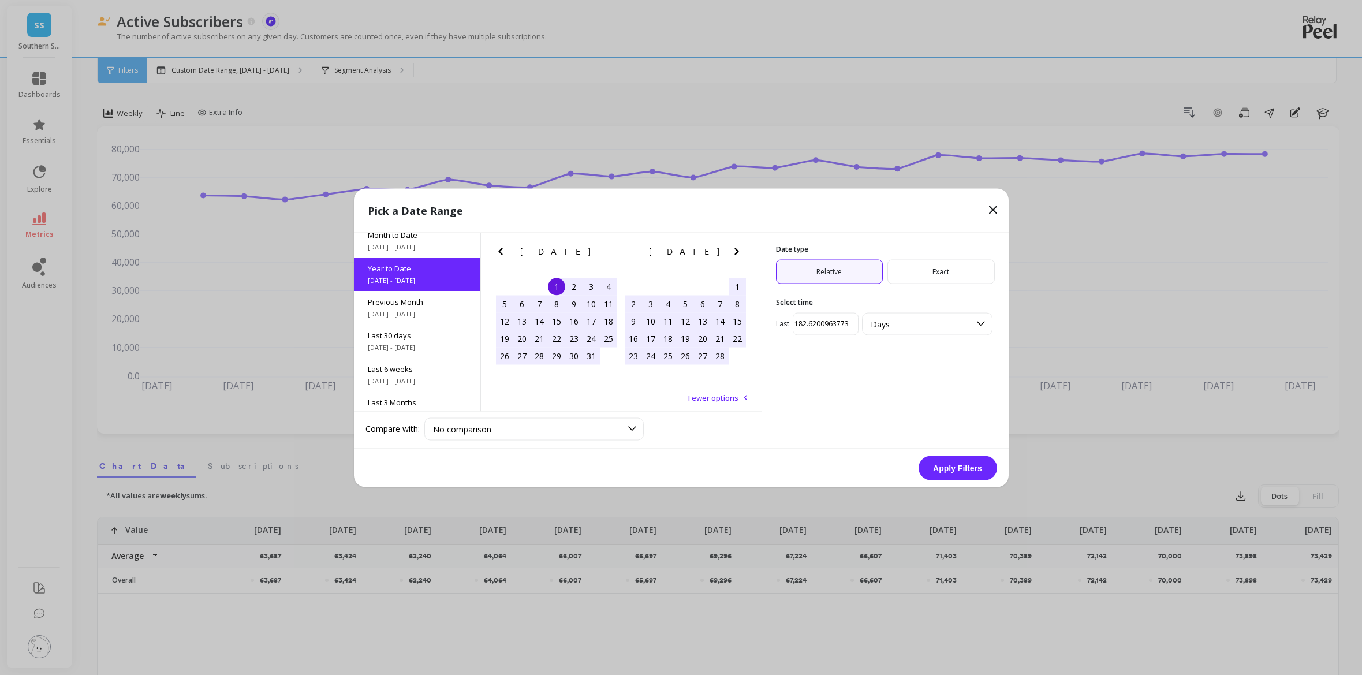
scroll to position [0, 0]
click at [957, 460] on button "Apply Filters" at bounding box center [958, 468] width 79 height 24
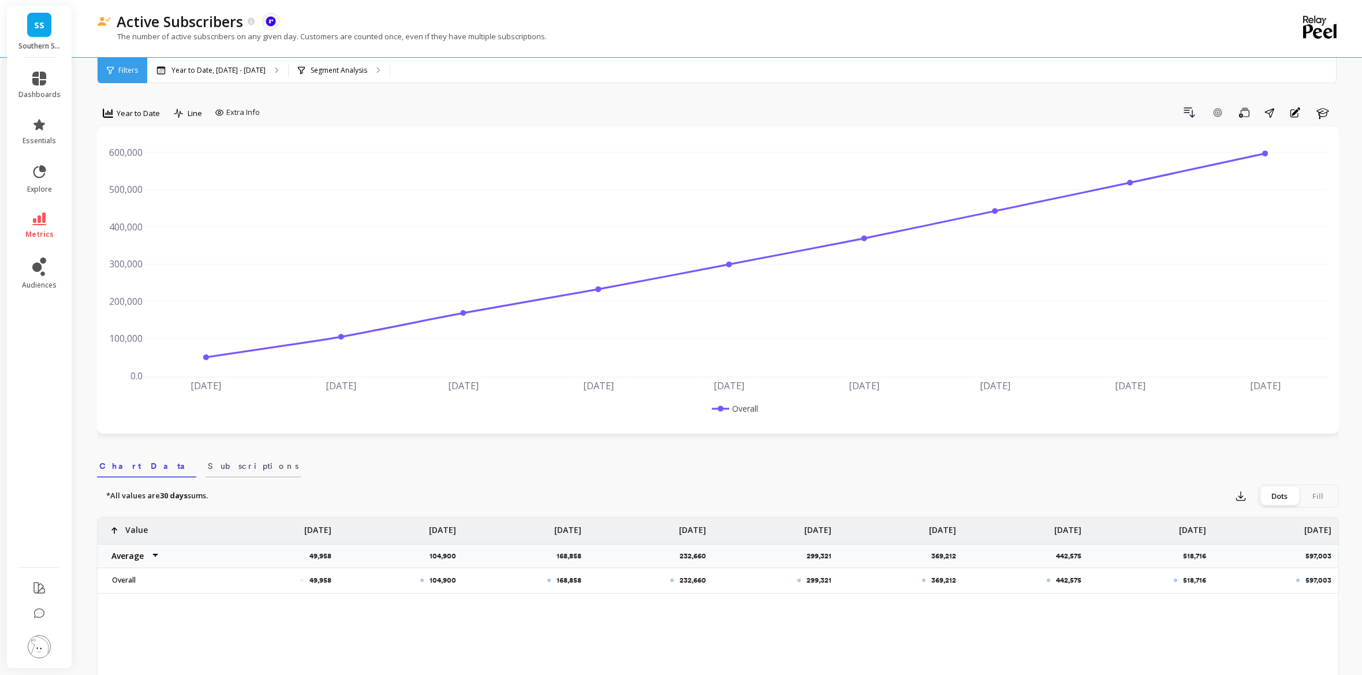
click at [208, 469] on span "Subscriptions" at bounding box center [253, 466] width 91 height 12
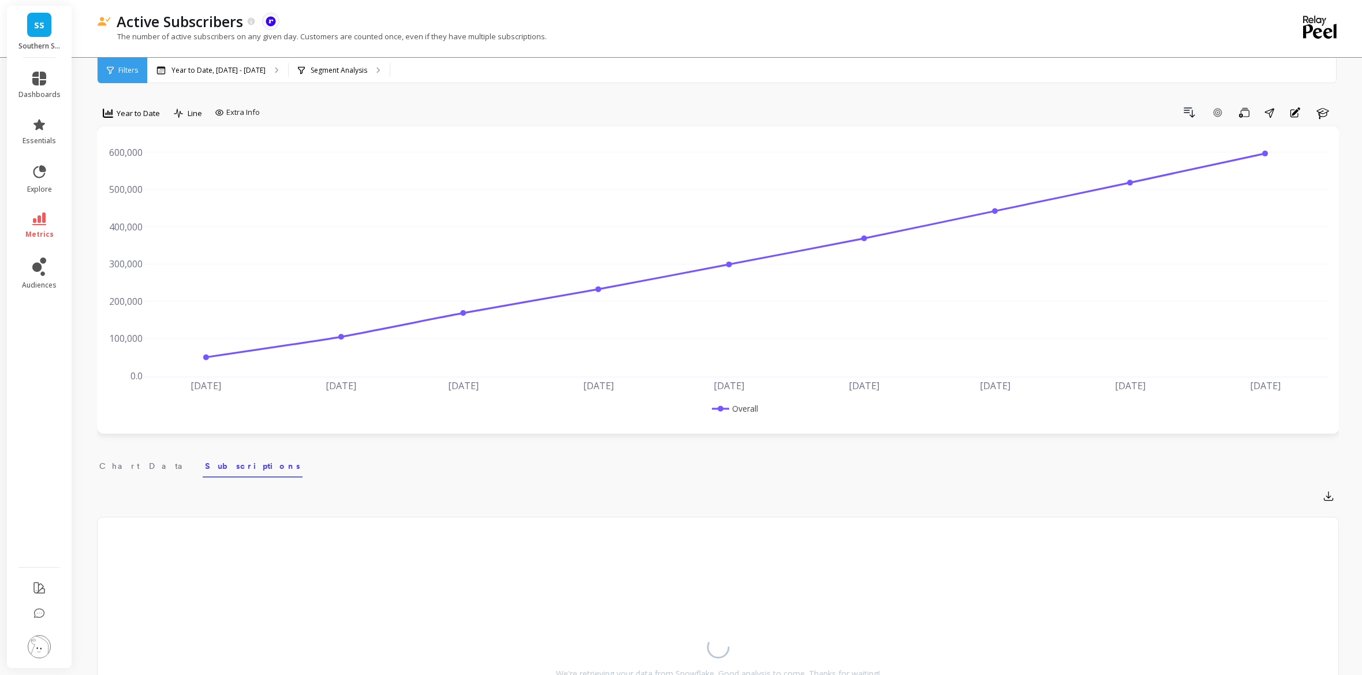
scroll to position [147, 0]
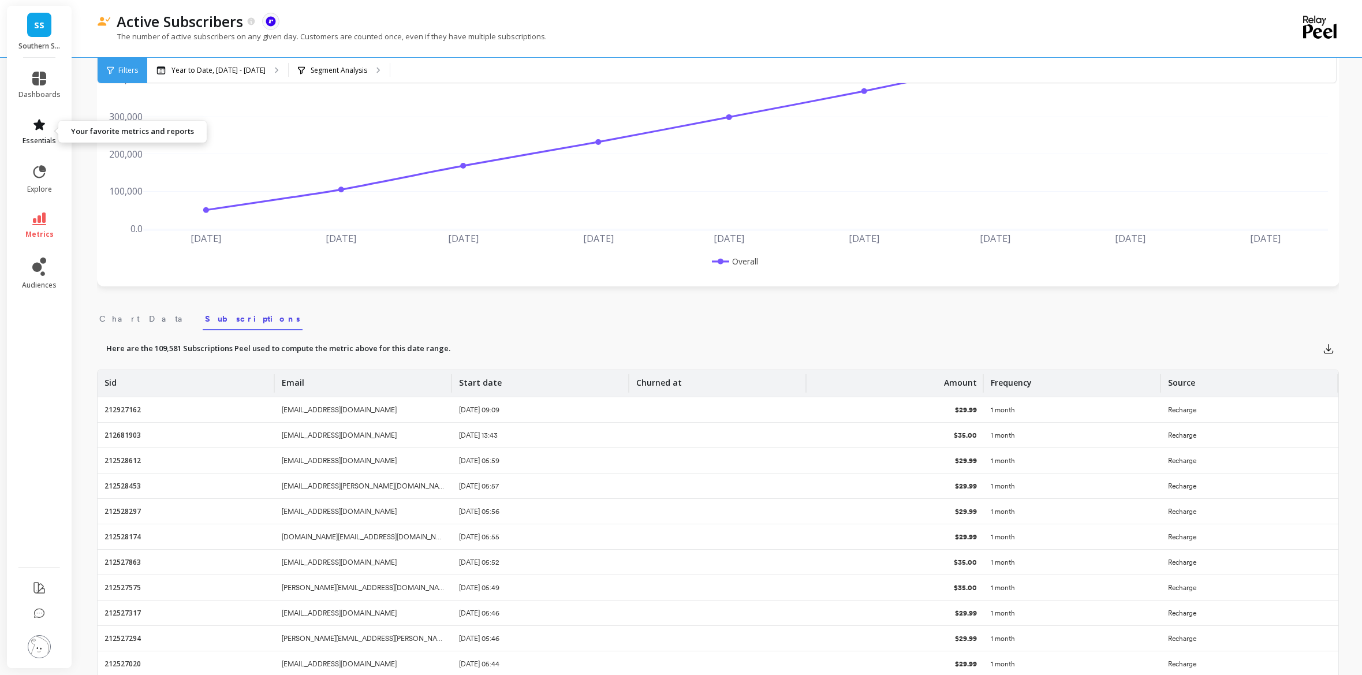
click at [43, 142] on span "essentials" at bounding box center [39, 140] width 33 height 9
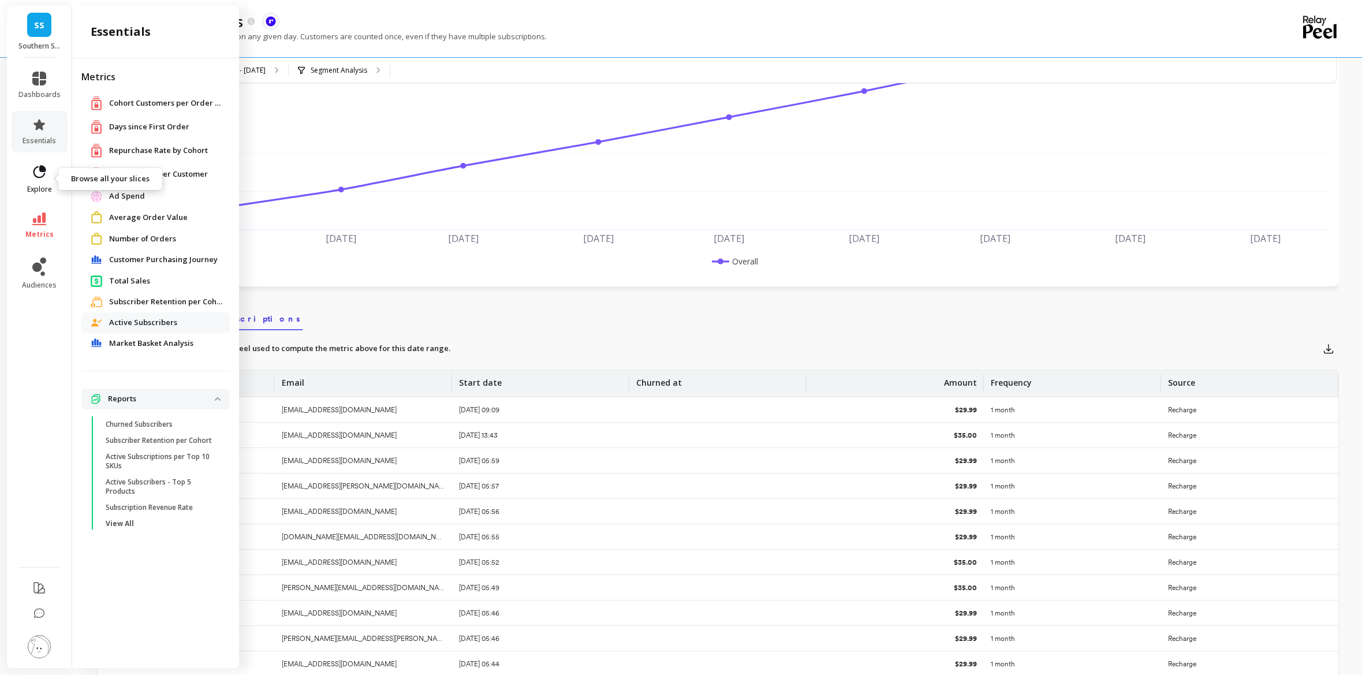
click at [42, 181] on link "explore" at bounding box center [39, 179] width 42 height 30
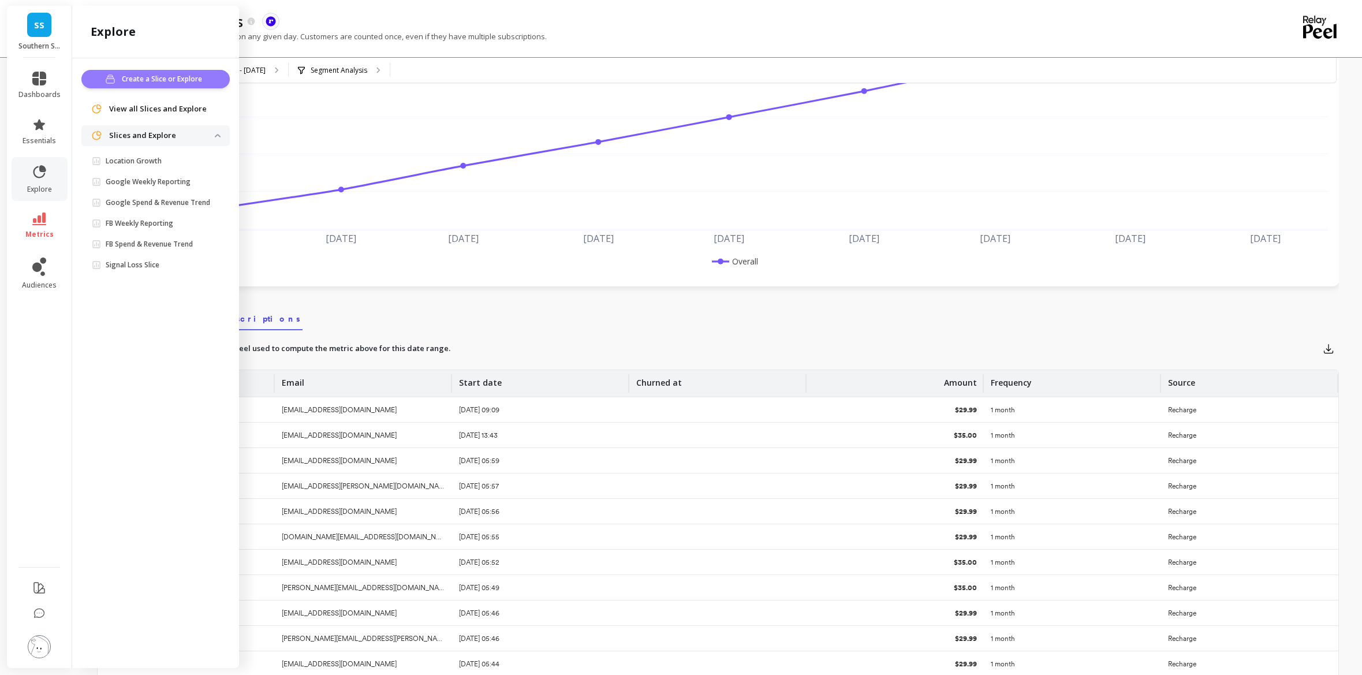
click at [154, 77] on span "Create a Slice or Explore" at bounding box center [164, 79] width 84 height 12
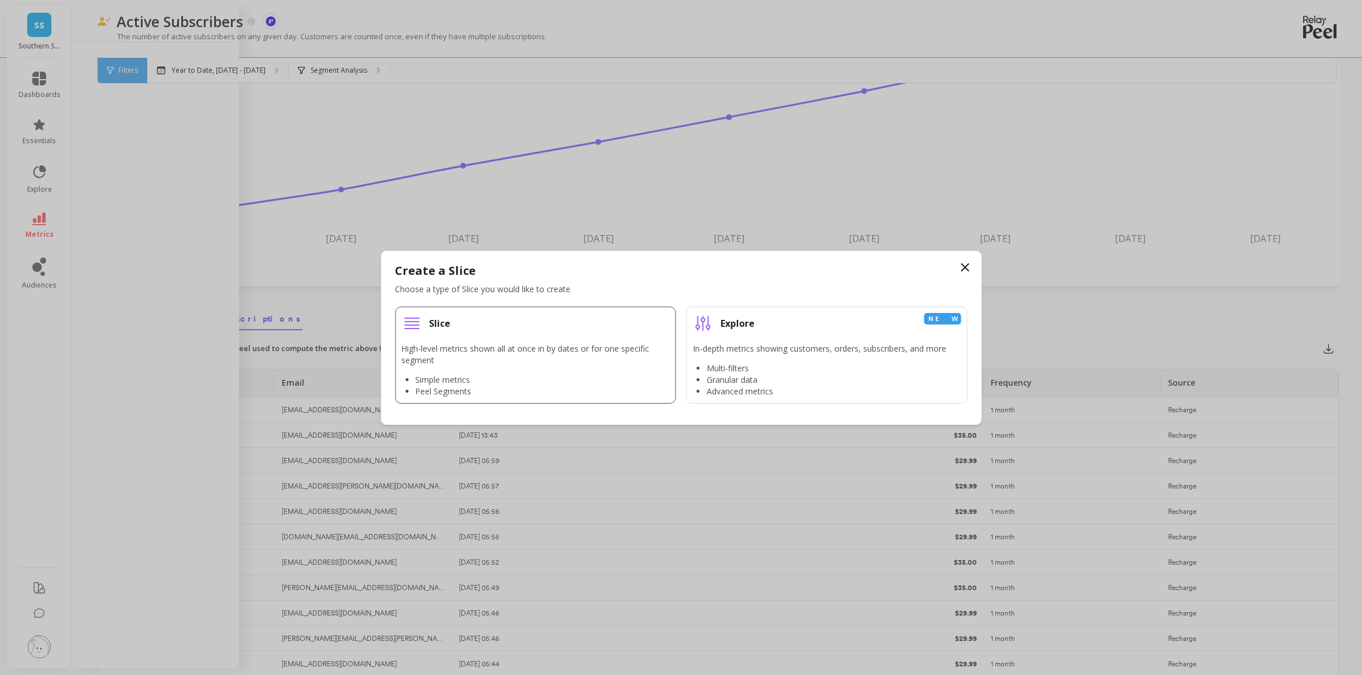
click at [586, 353] on p "High-level metrics shown all at once in by dates or for one specific segment" at bounding box center [535, 354] width 268 height 23
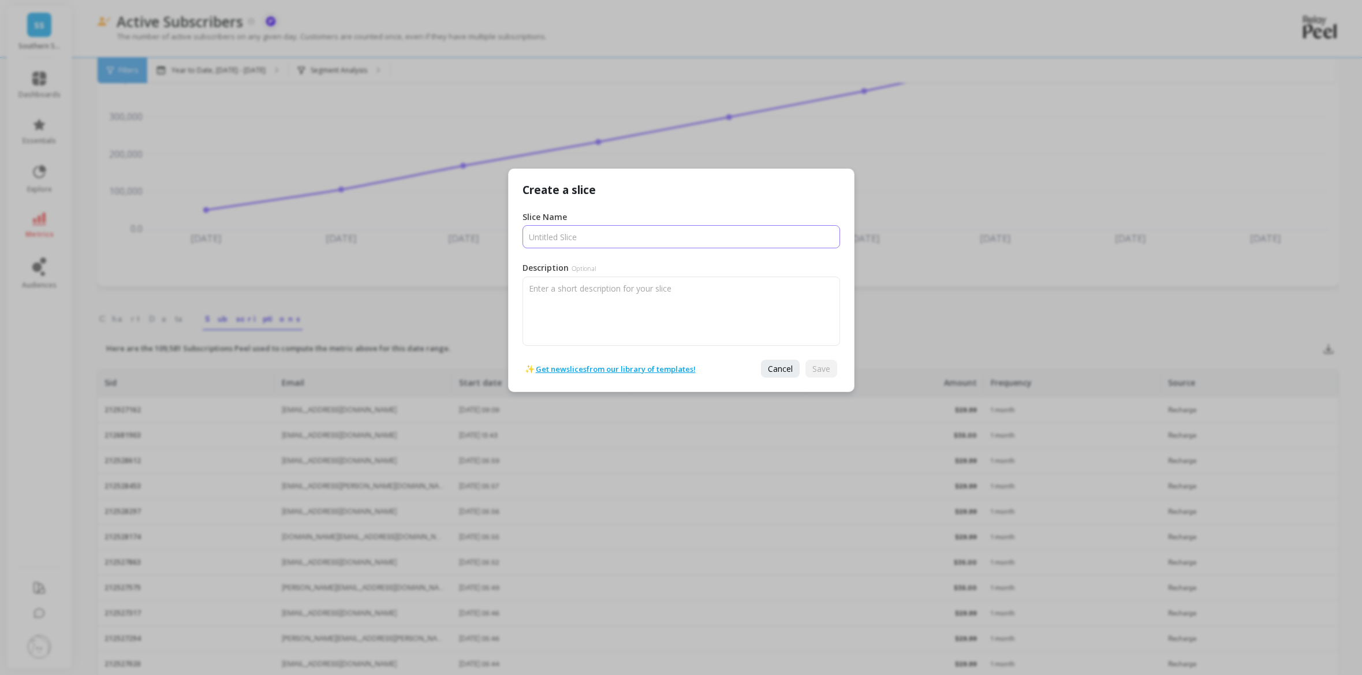
click at [621, 236] on input "Slice Name" at bounding box center [682, 236] width 318 height 23
type input "35"
click at [833, 372] on button "Save" at bounding box center [821, 369] width 32 height 18
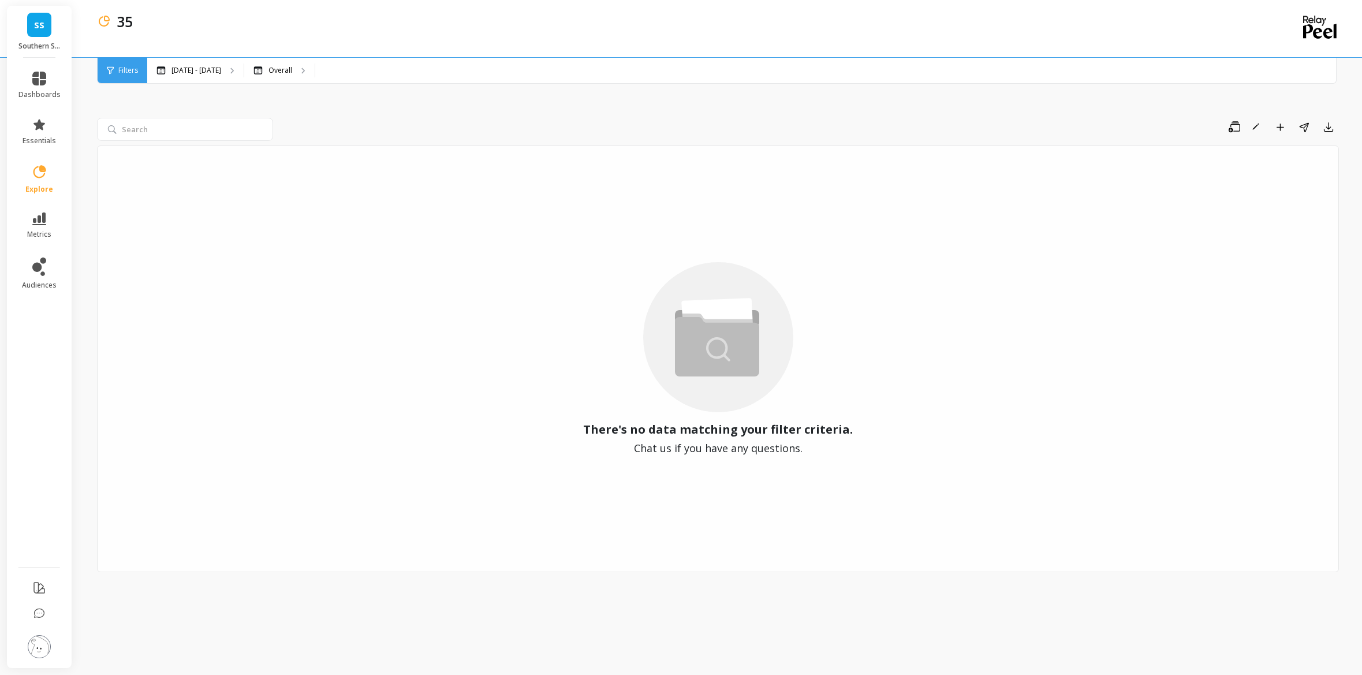
click at [128, 73] on span "Filters" at bounding box center [128, 70] width 20 height 9
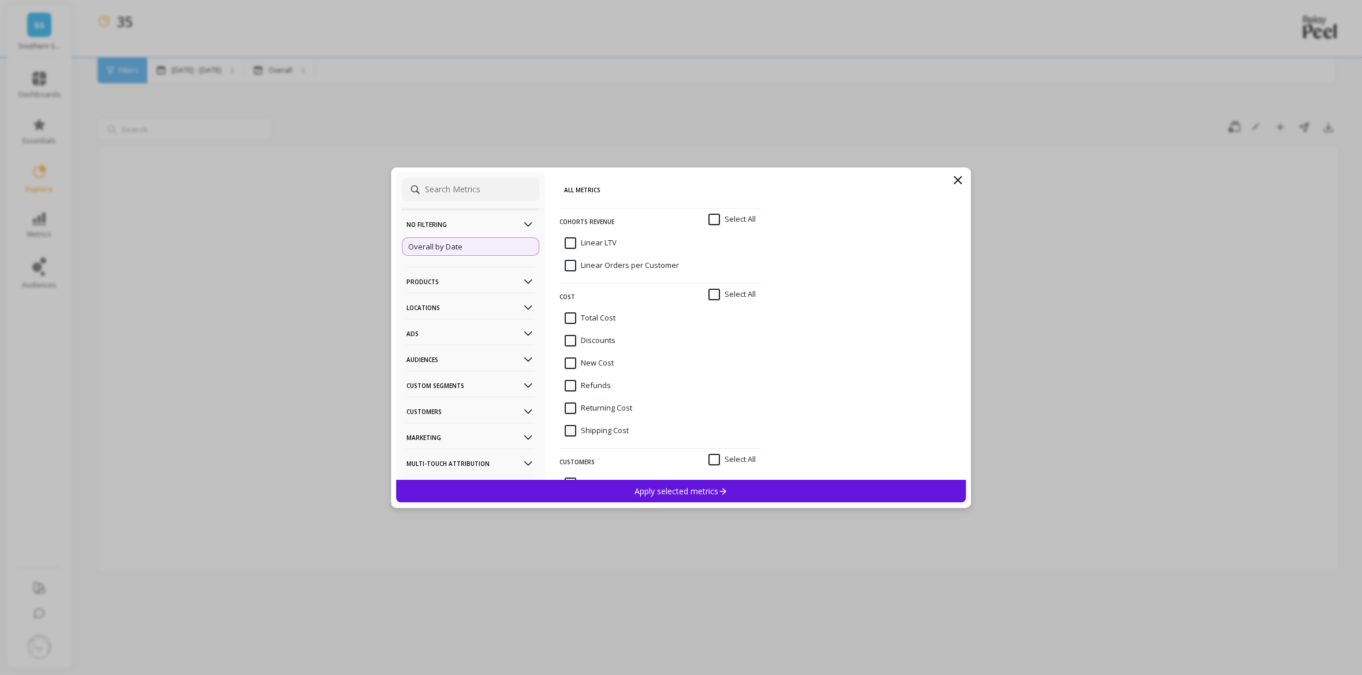
click at [460, 191] on input at bounding box center [470, 189] width 137 height 23
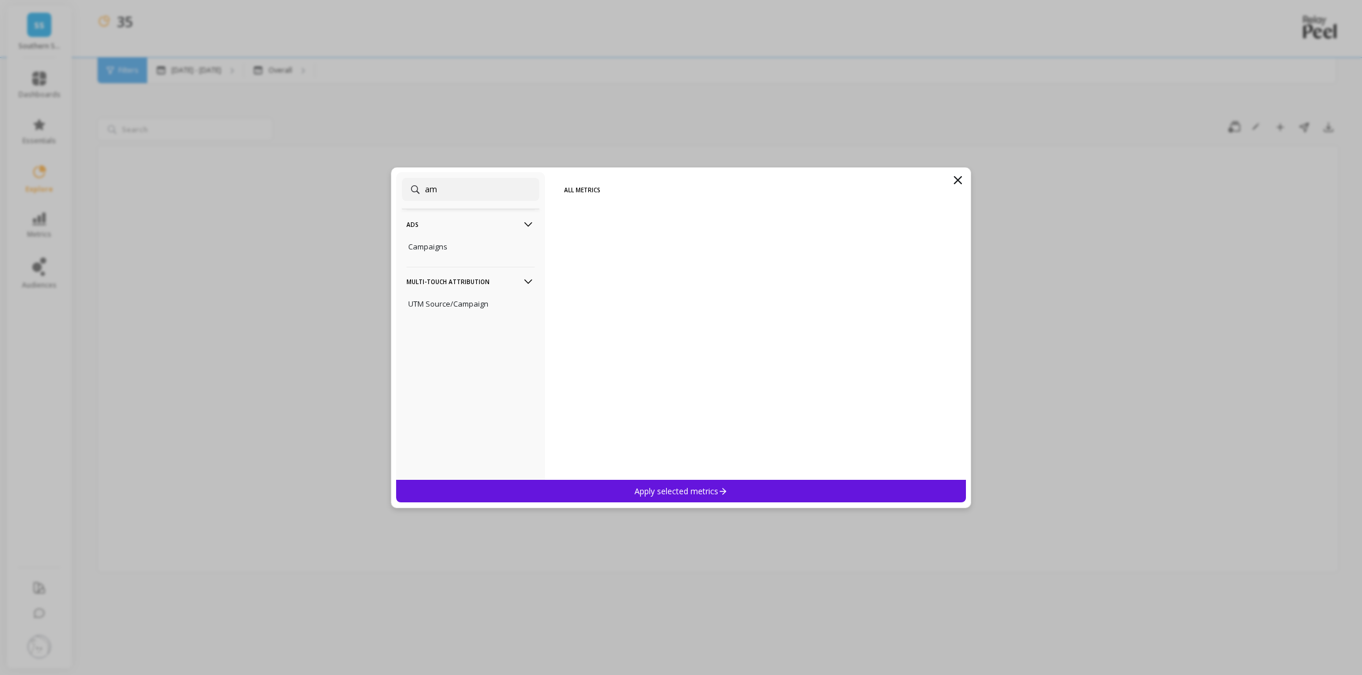
type input "a"
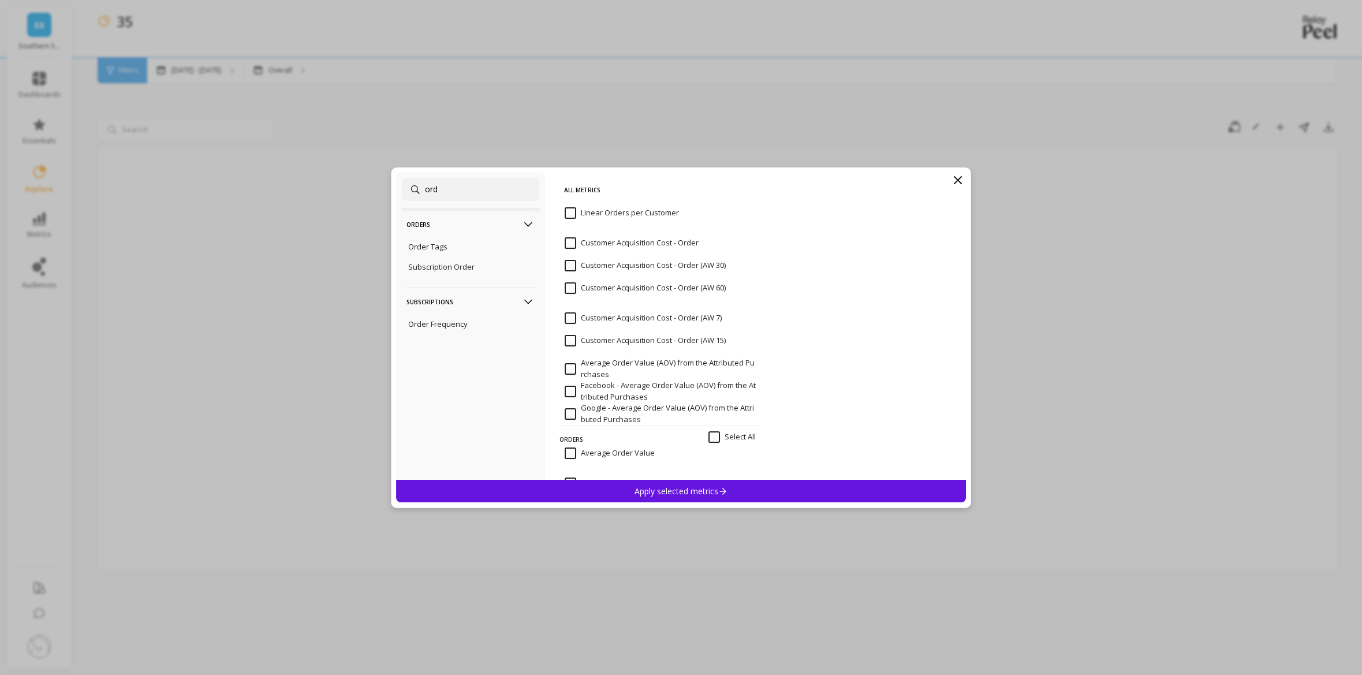
type input "ord"
click at [963, 181] on icon at bounding box center [958, 180] width 14 height 14
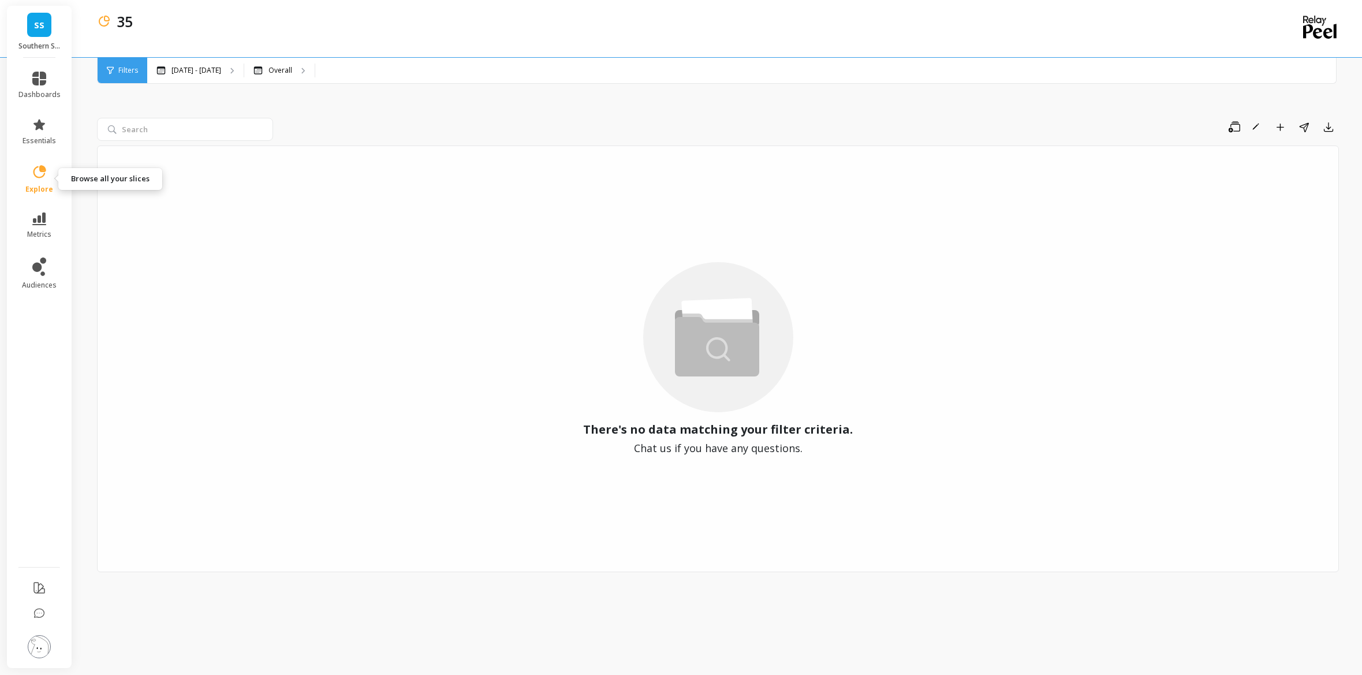
click at [43, 175] on icon at bounding box center [39, 171] width 13 height 13
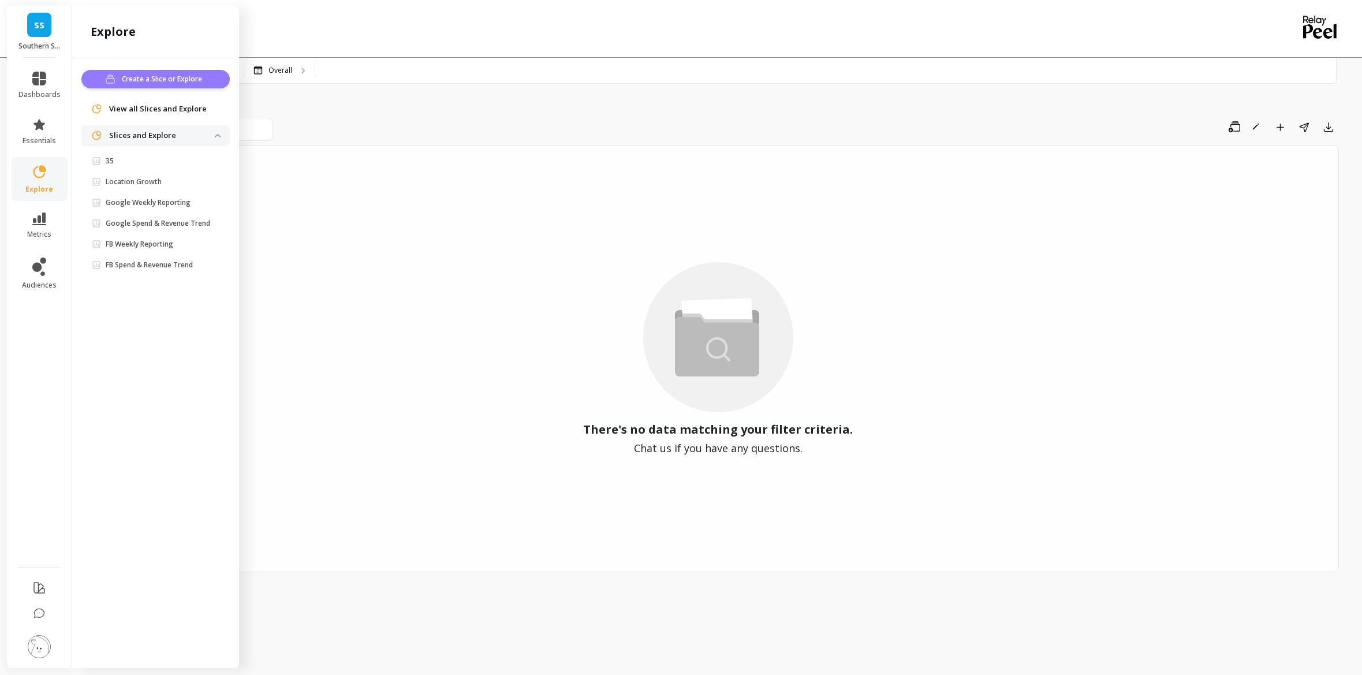
click at [174, 74] on span "Create a Slice or Explore" at bounding box center [164, 79] width 84 height 12
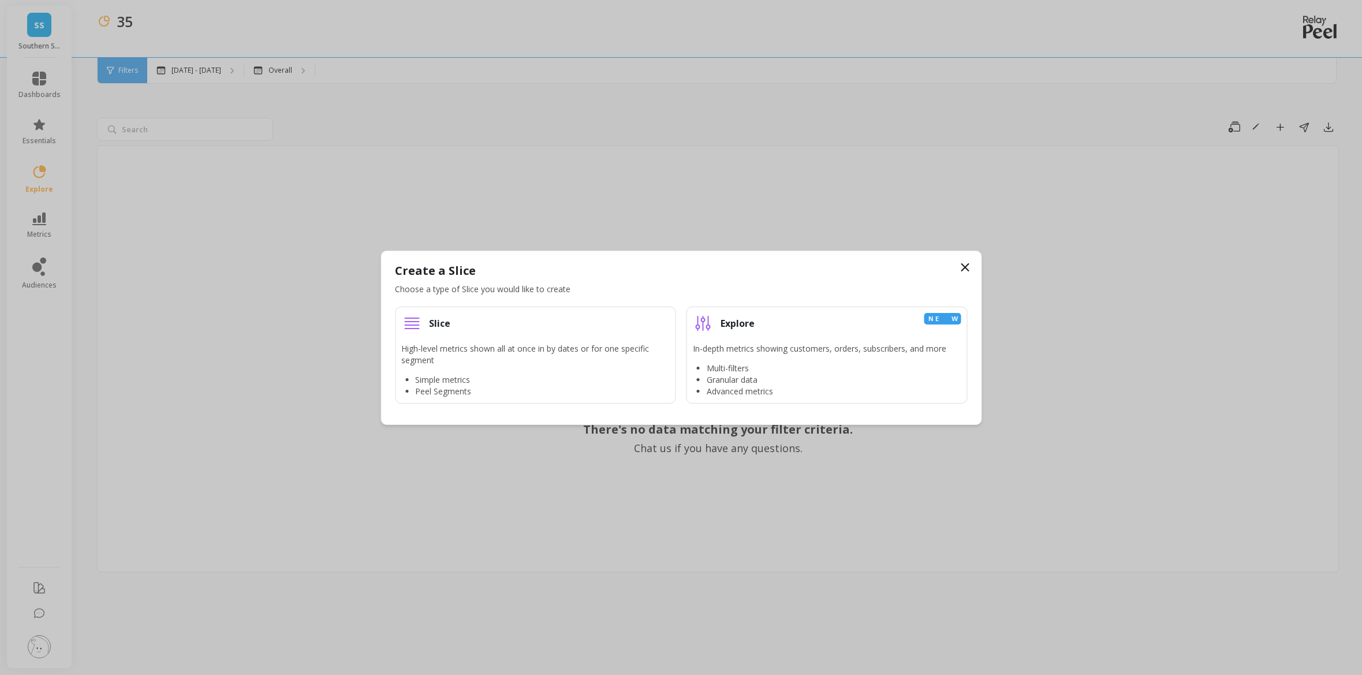
click at [758, 361] on div "In-depth metrics showing customers, orders, subscribers, and more Multi-filters…" at bounding box center [819, 370] width 253 height 54
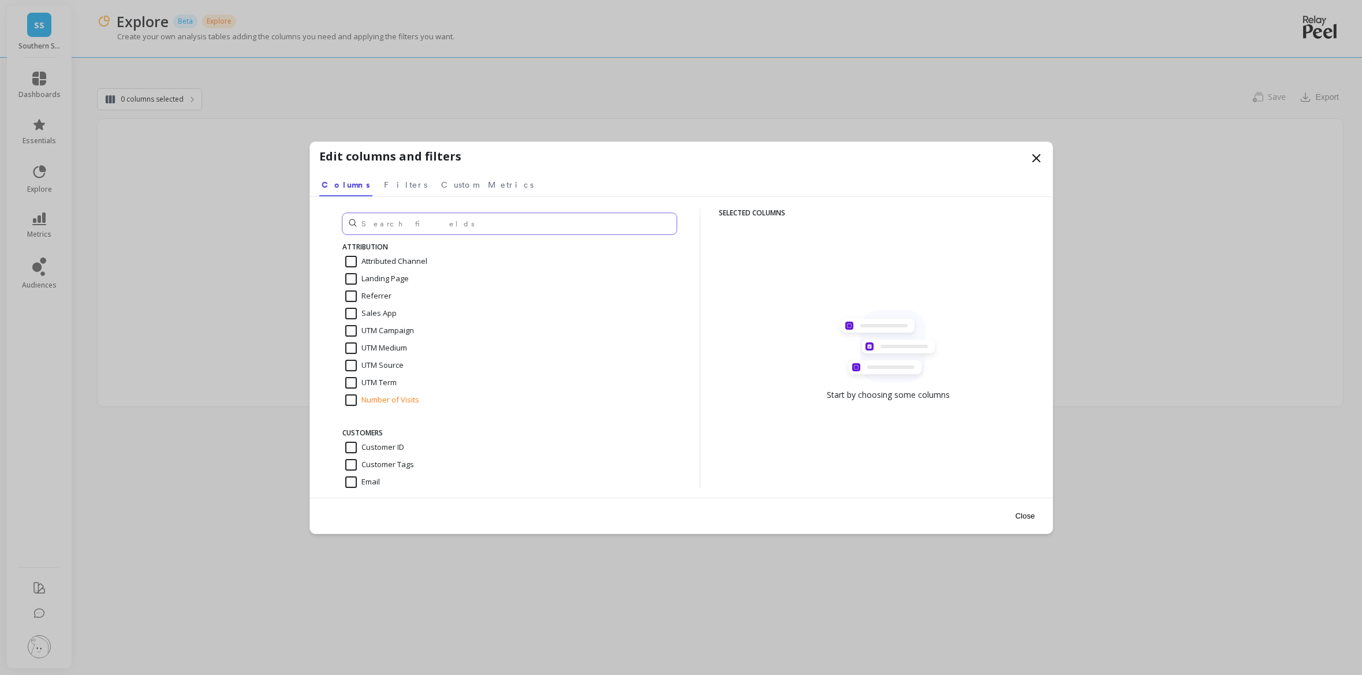
click at [393, 216] on input "text" at bounding box center [509, 223] width 334 height 21
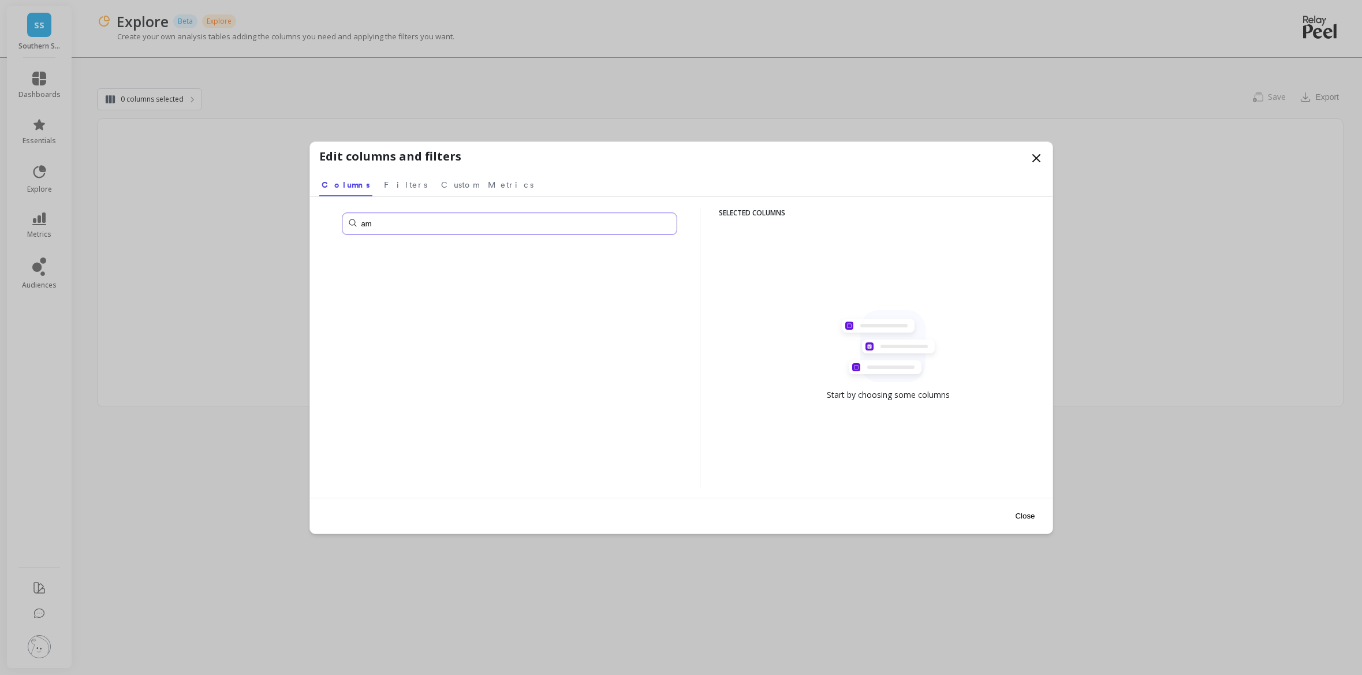
type input "a"
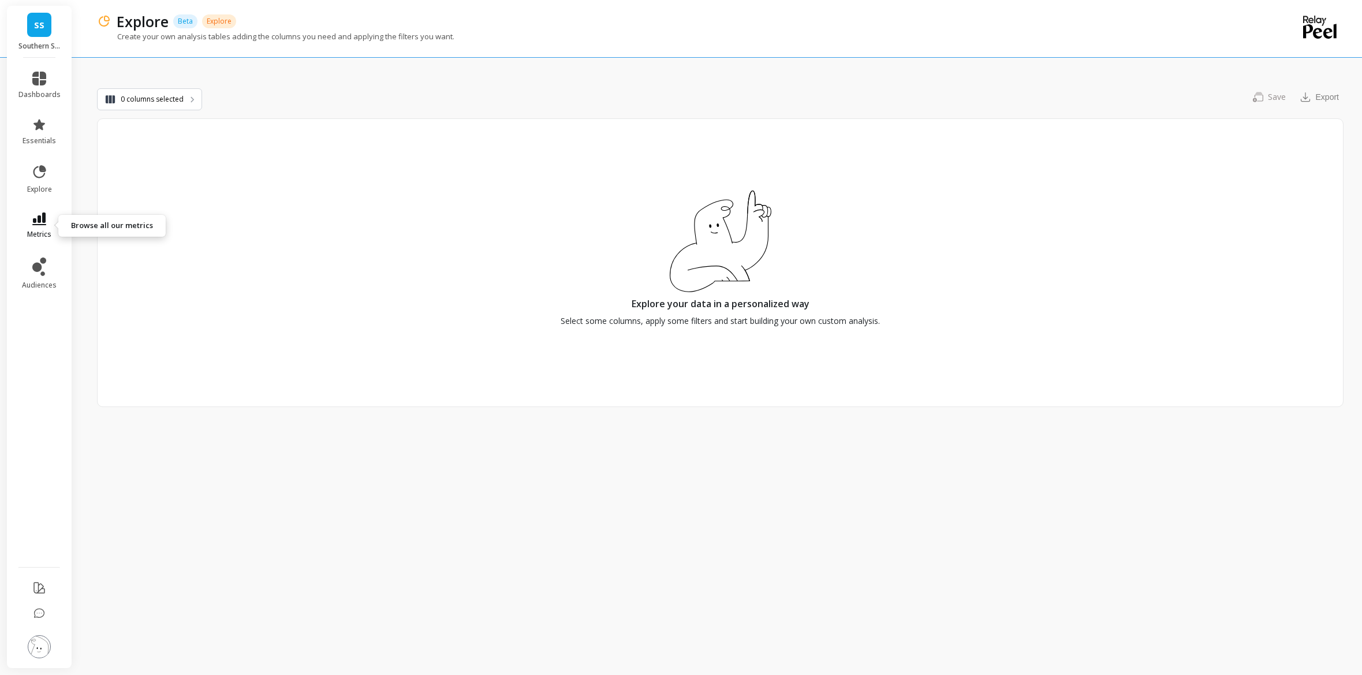
click at [41, 227] on link "metrics" at bounding box center [39, 225] width 42 height 27
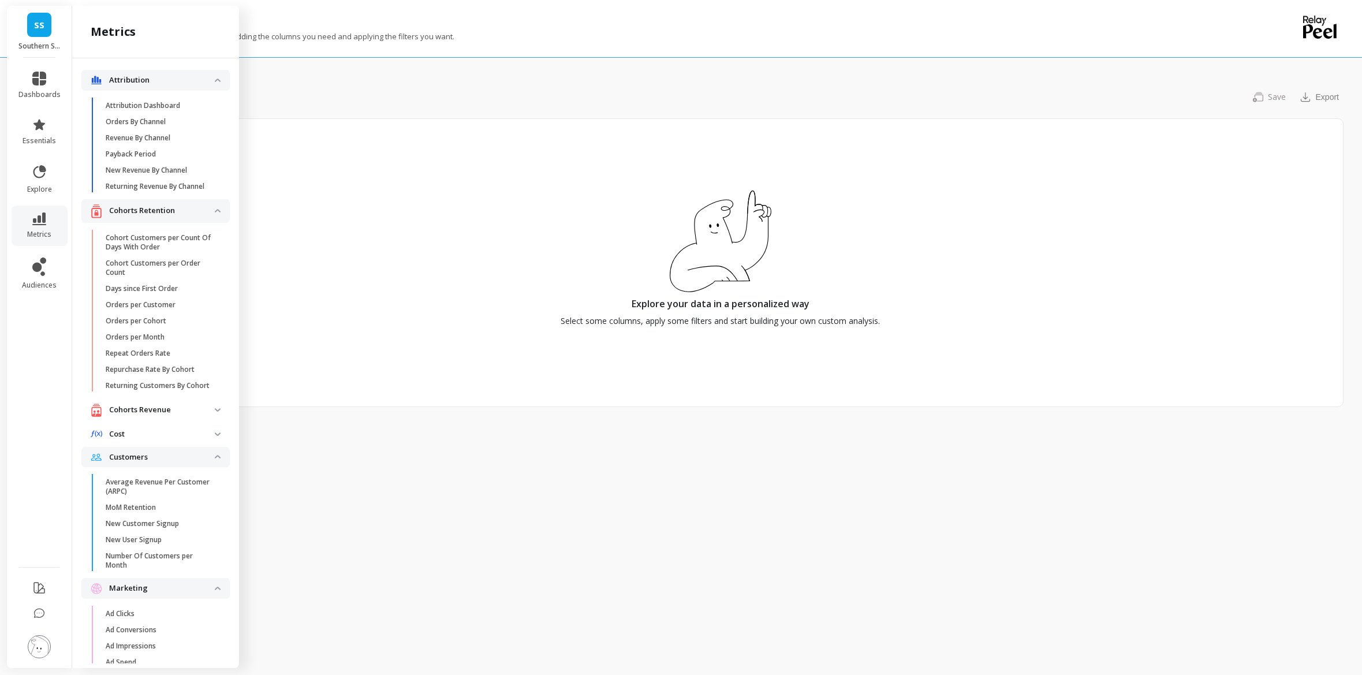
scroll to position [1360, 0]
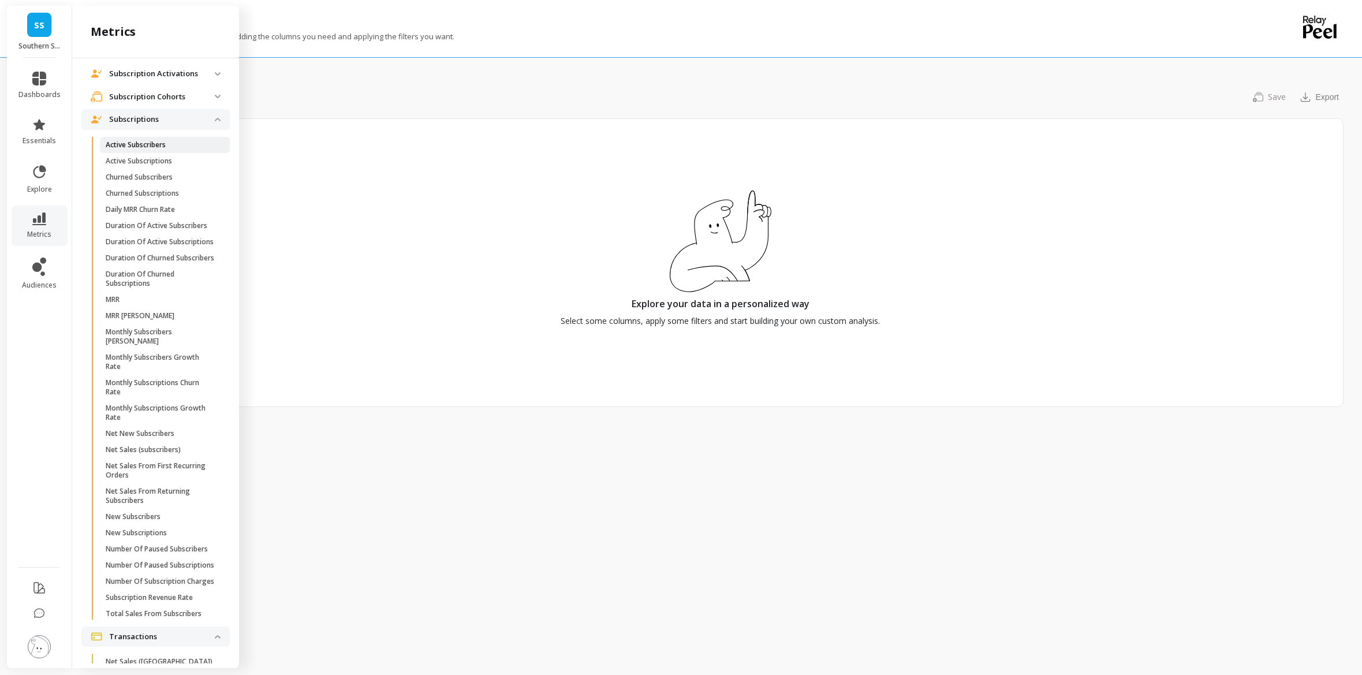
click at [156, 143] on p "Active Subscribers" at bounding box center [136, 144] width 60 height 9
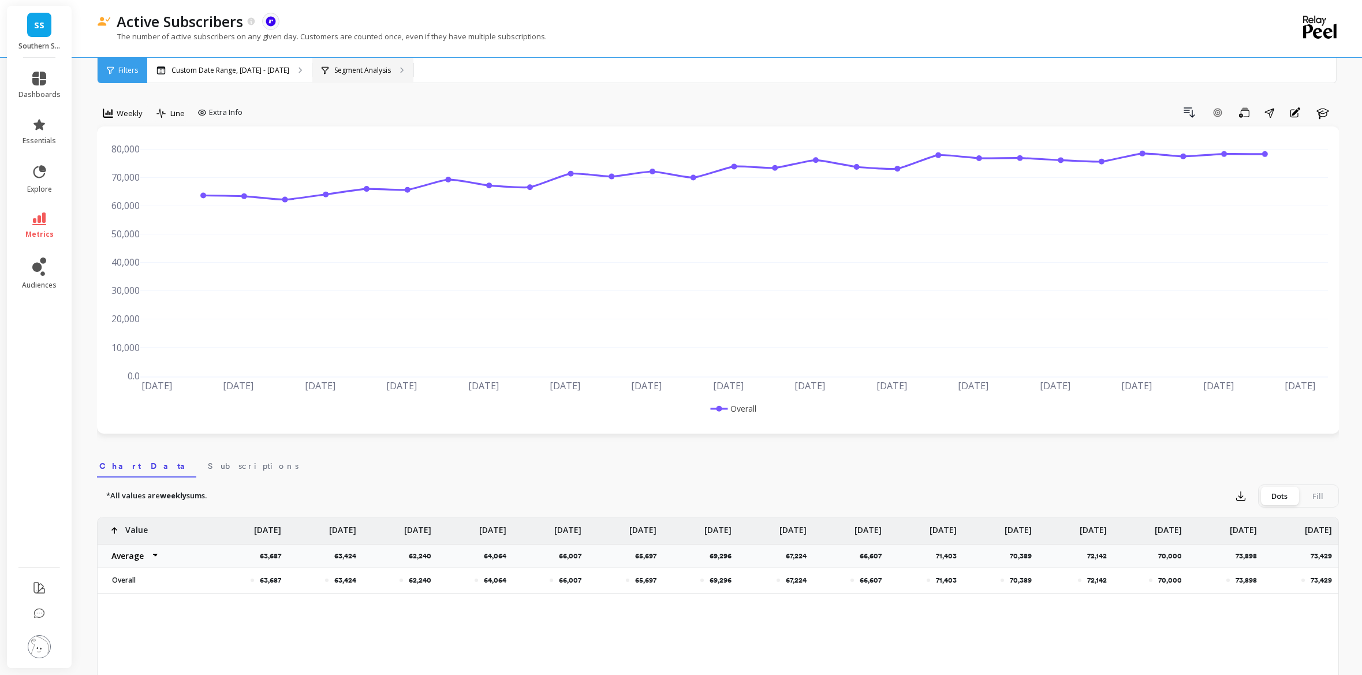
click at [380, 76] on div "Segment Analysis" at bounding box center [362, 70] width 101 height 25
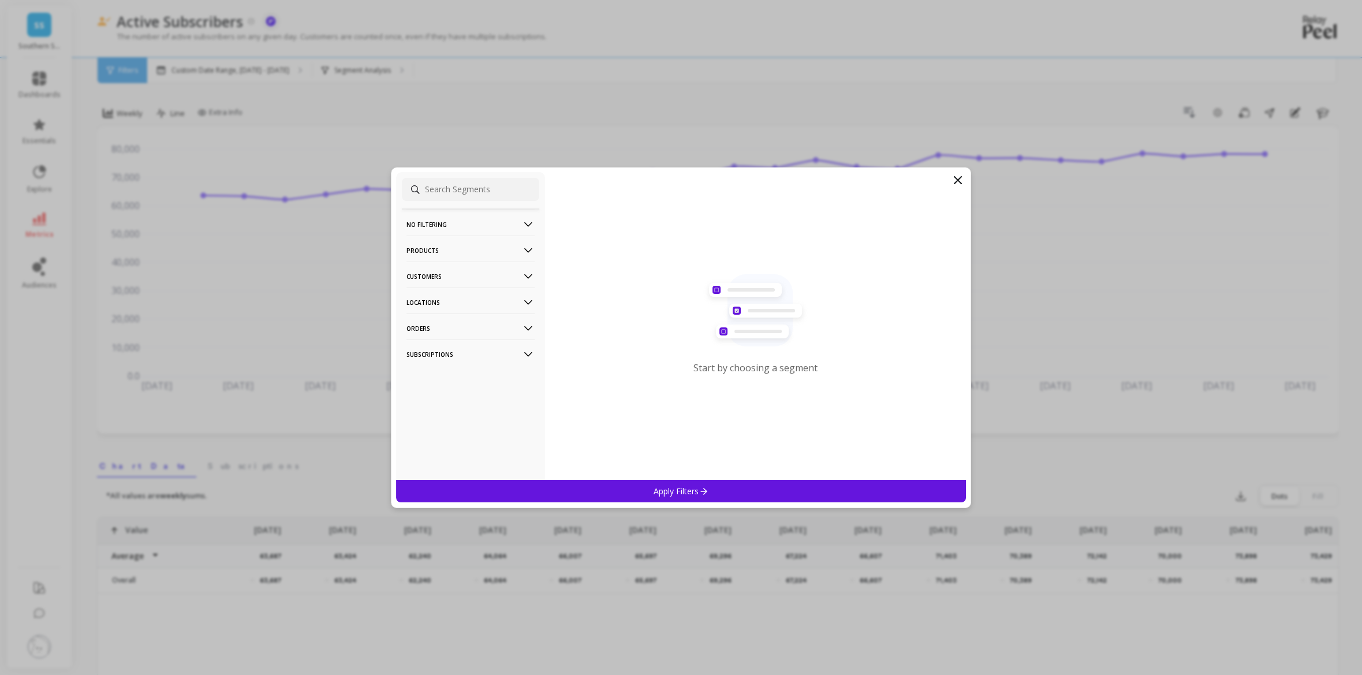
click at [509, 251] on p "Products" at bounding box center [470, 250] width 128 height 29
click at [467, 331] on div "Variants" at bounding box center [470, 333] width 137 height 18
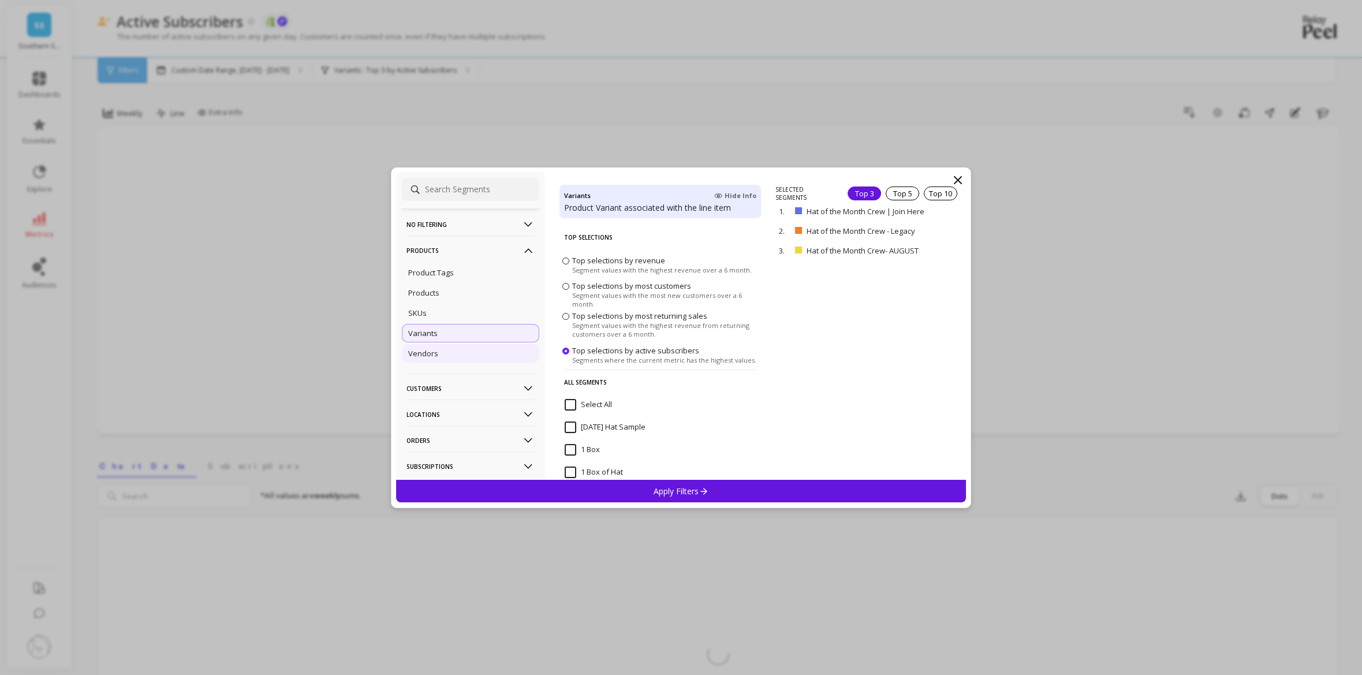
click at [484, 352] on div "Vendors" at bounding box center [470, 353] width 137 height 18
click at [482, 321] on div "SKUs" at bounding box center [470, 313] width 137 height 18
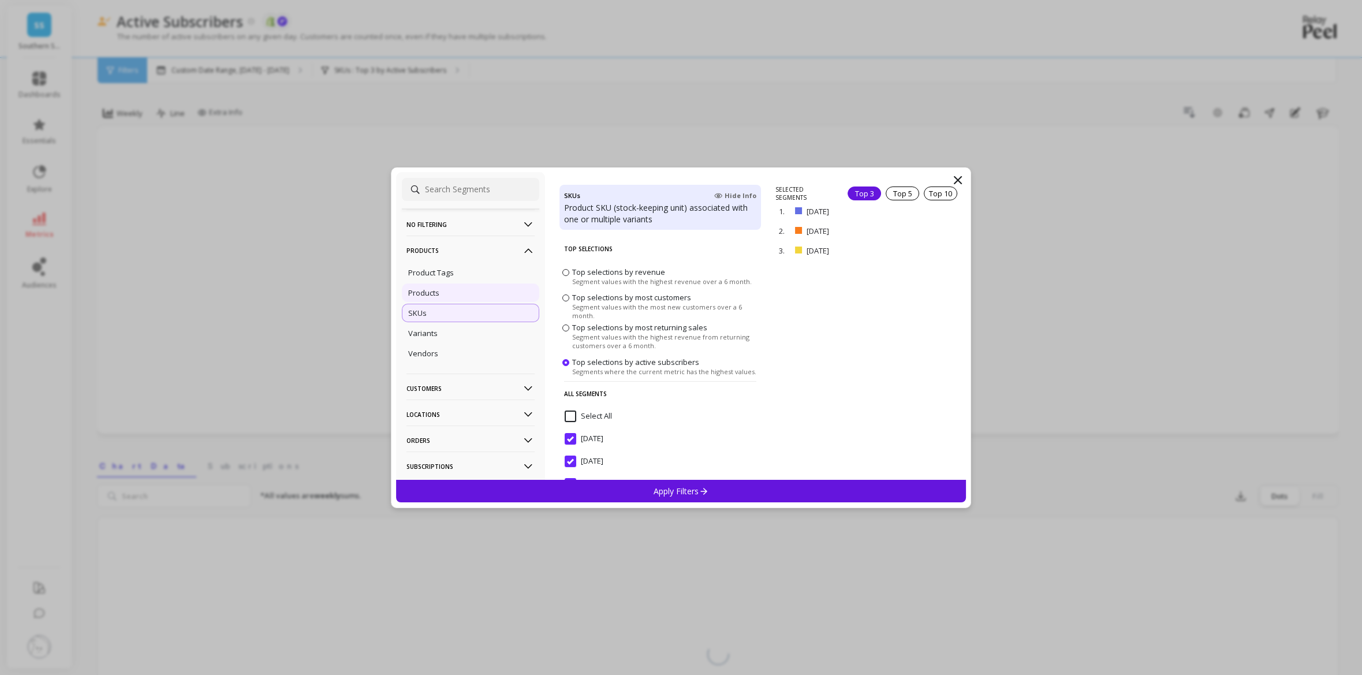
click at [482, 298] on div "Products" at bounding box center [470, 292] width 137 height 18
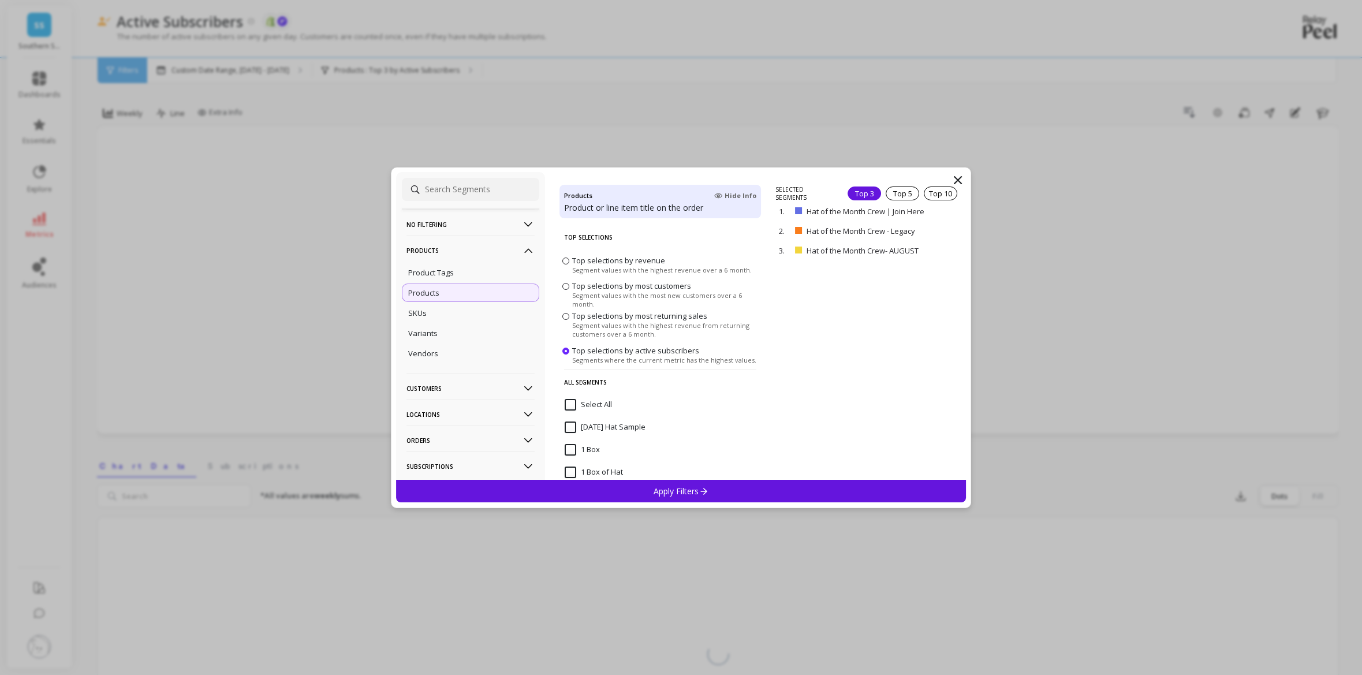
click at [516, 438] on p "Orders" at bounding box center [470, 440] width 128 height 29
click at [457, 403] on p "Line Item Types" at bounding box center [435, 405] width 54 height 10
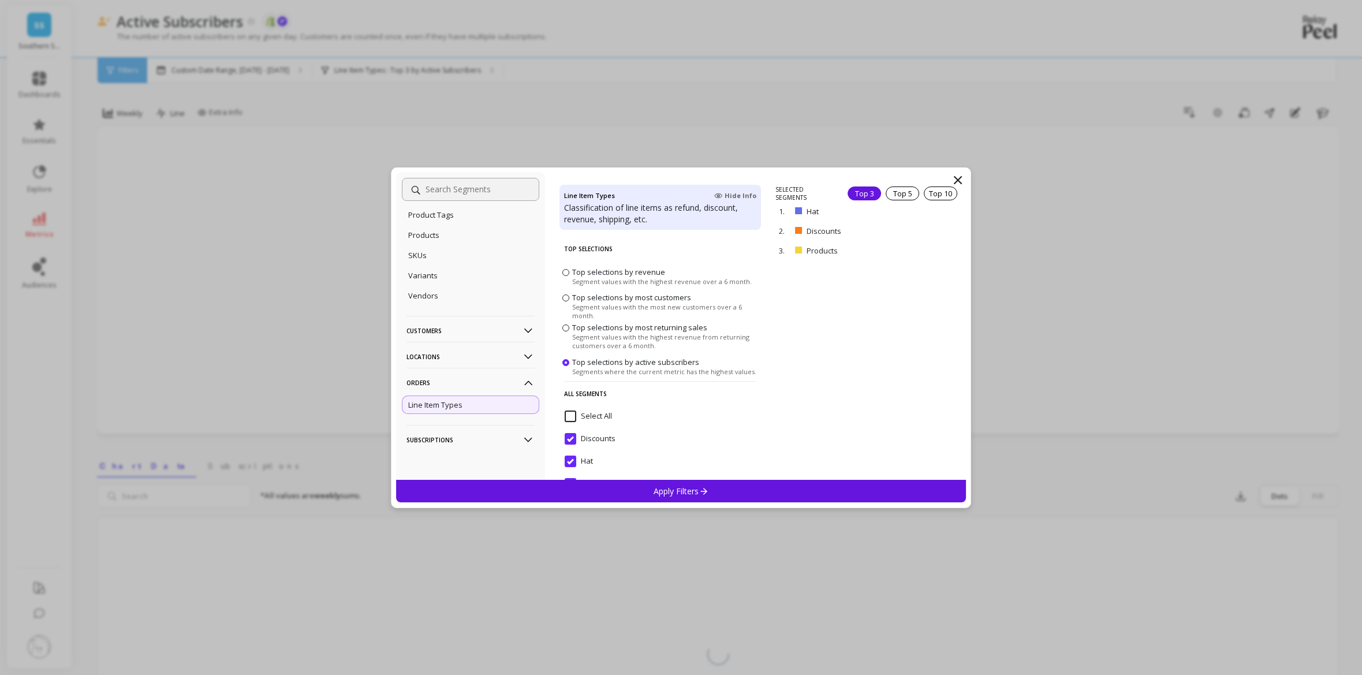
click at [491, 438] on p "Subscriptions" at bounding box center [470, 439] width 128 height 29
click at [462, 345] on div "Charge SKU" at bounding box center [470, 350] width 137 height 18
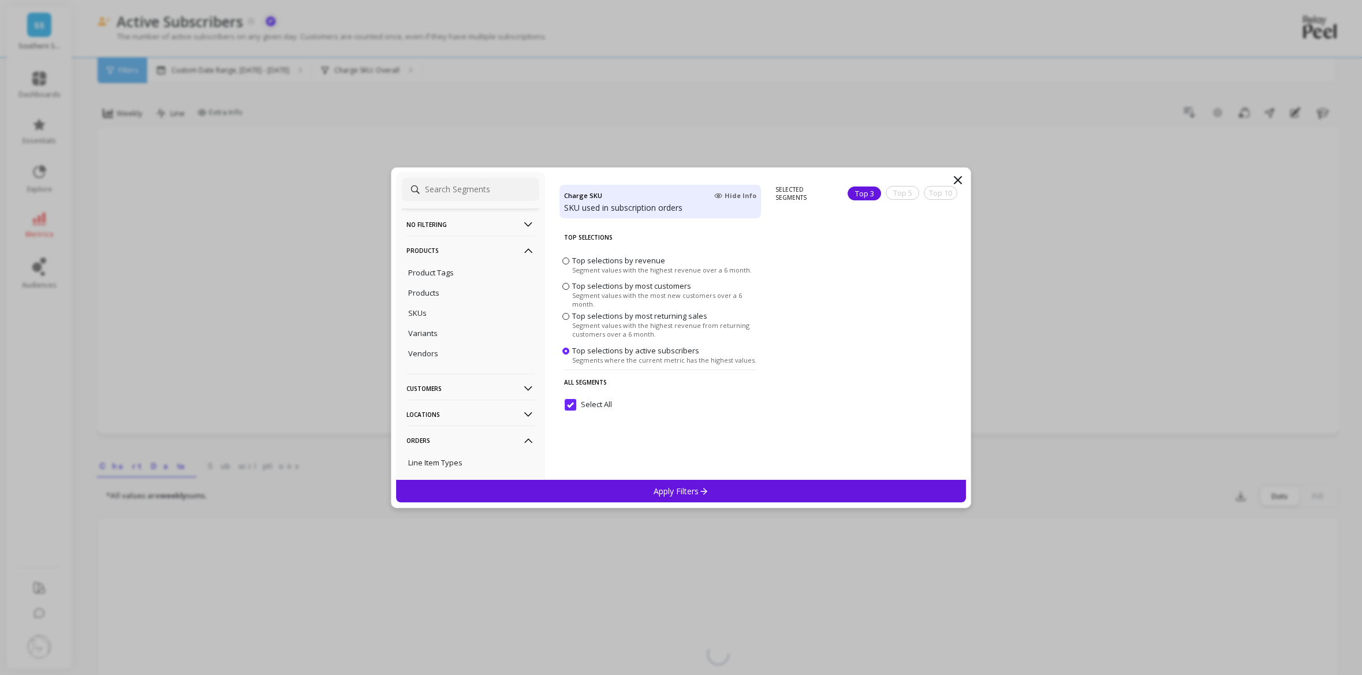
click at [492, 390] on p "Customers" at bounding box center [470, 388] width 128 height 29
click at [960, 177] on icon at bounding box center [957, 180] width 7 height 7
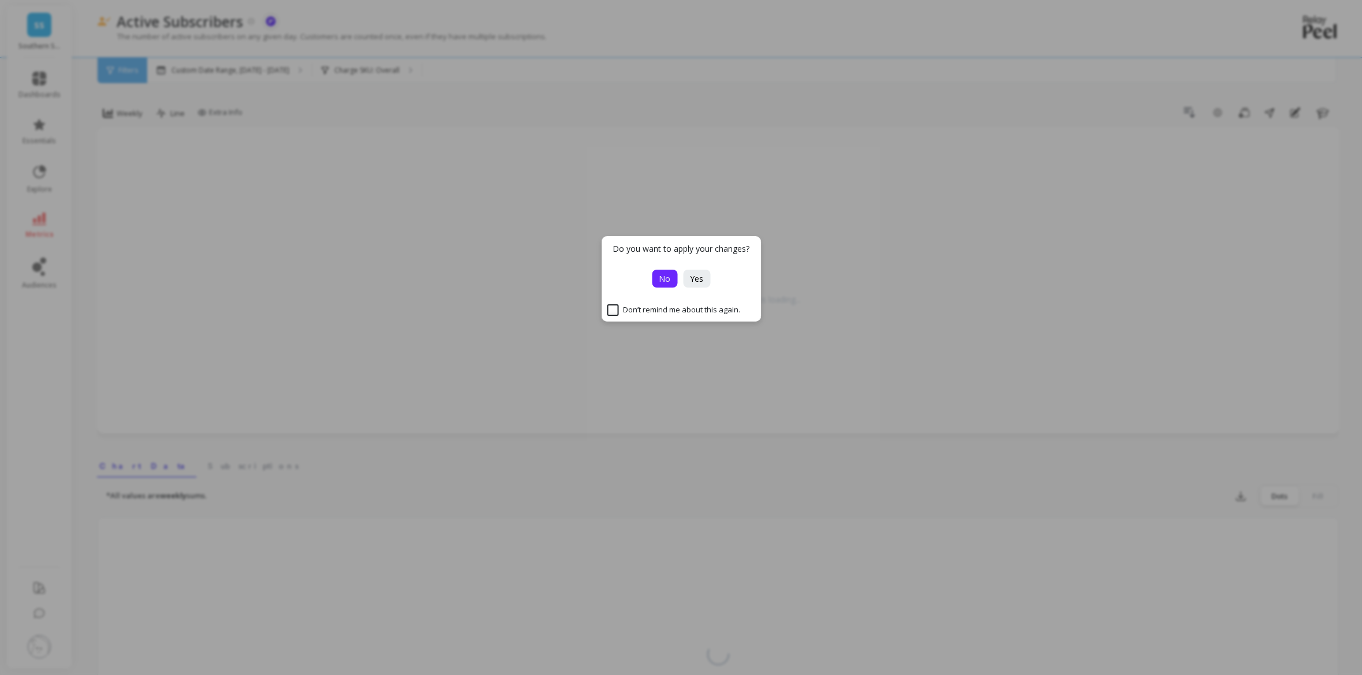
click at [659, 279] on span "No" at bounding box center [665, 278] width 12 height 11
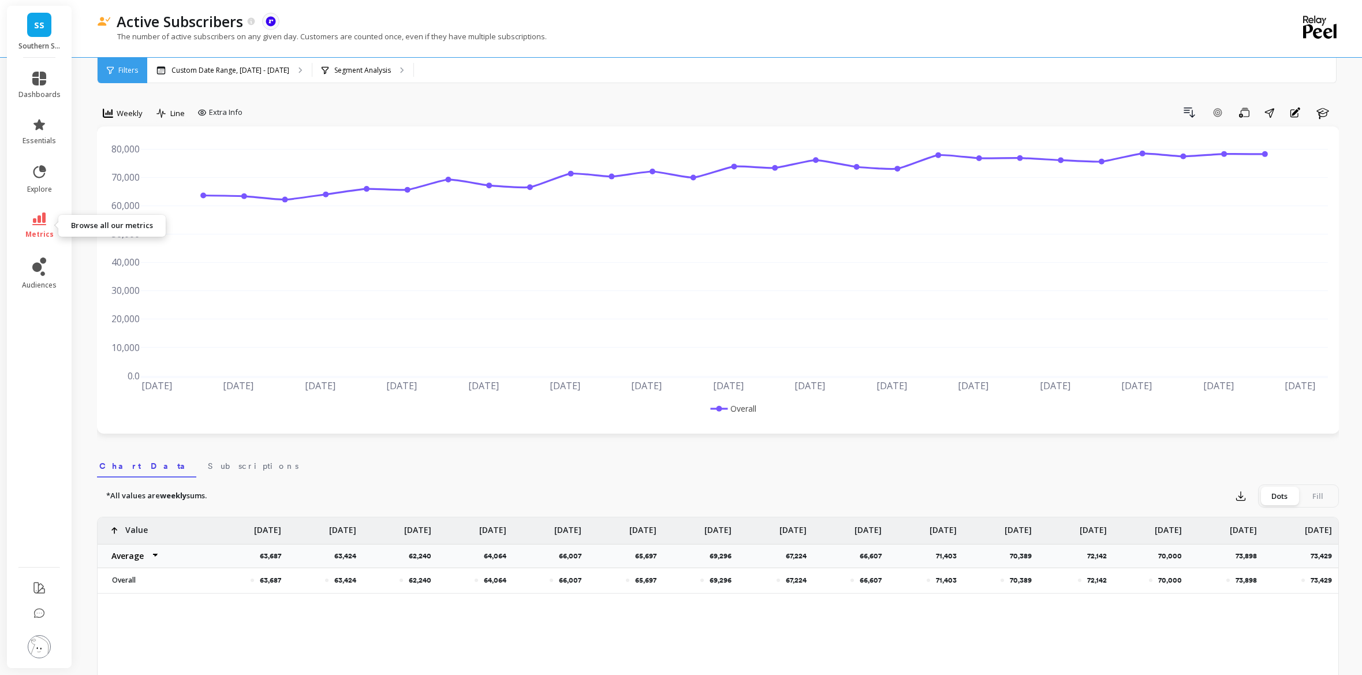
click at [36, 227] on link "metrics" at bounding box center [39, 225] width 42 height 27
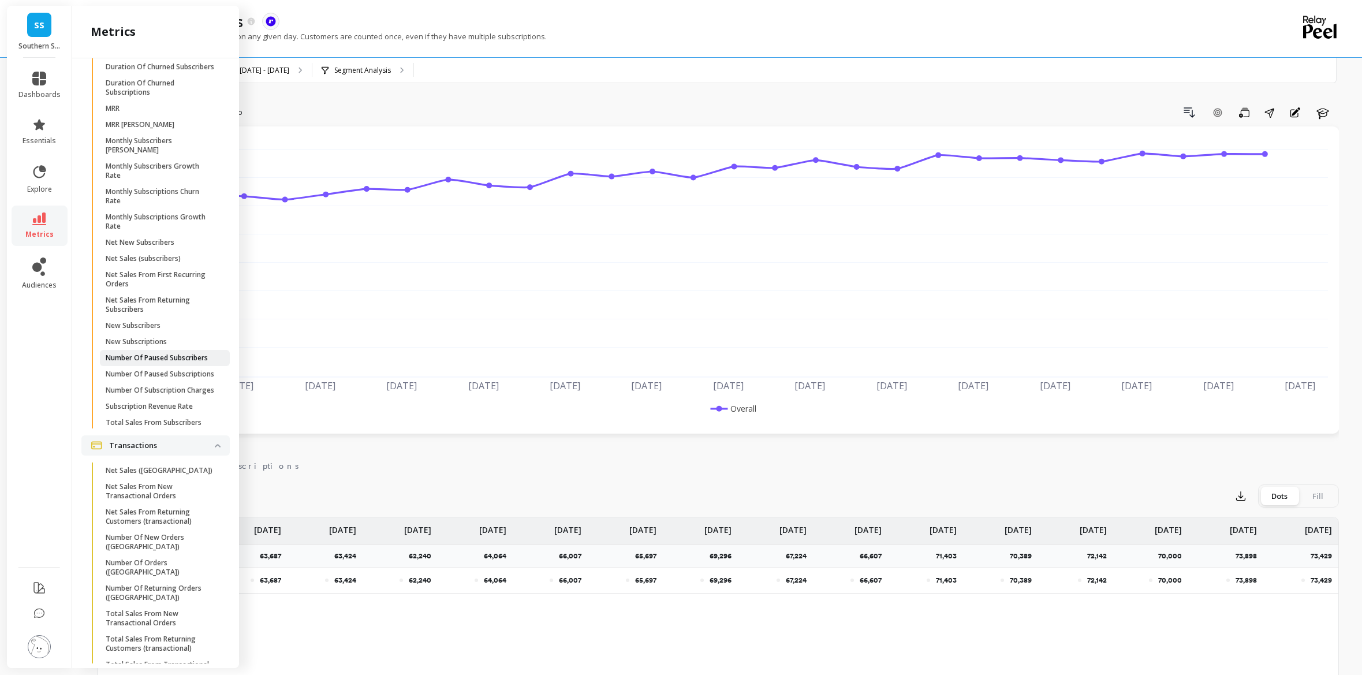
scroll to position [1568, 0]
